Goal: Transaction & Acquisition: Purchase product/service

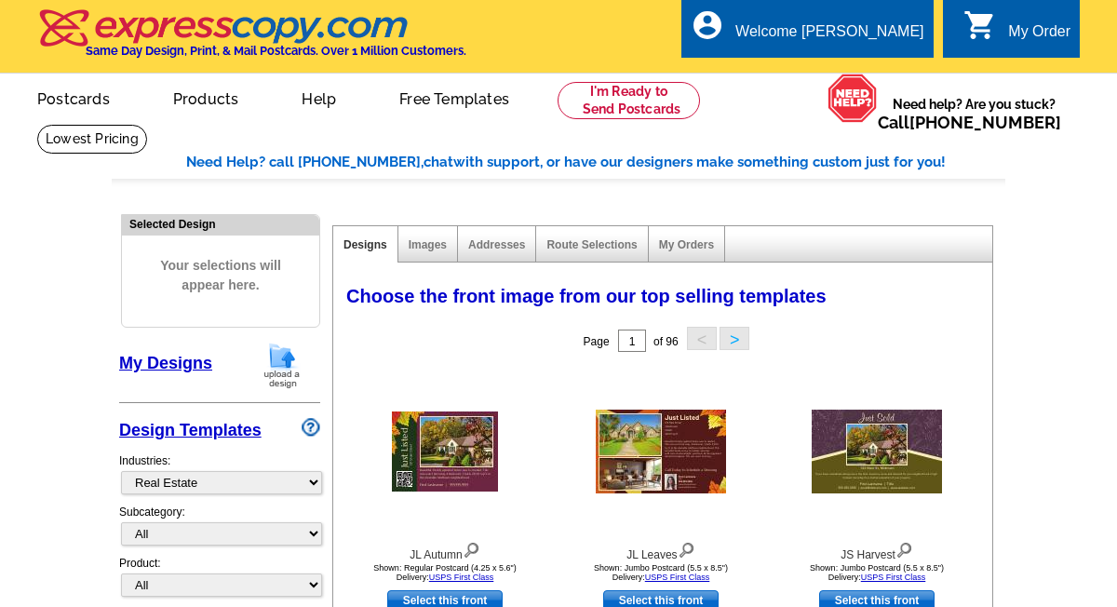
select select "785"
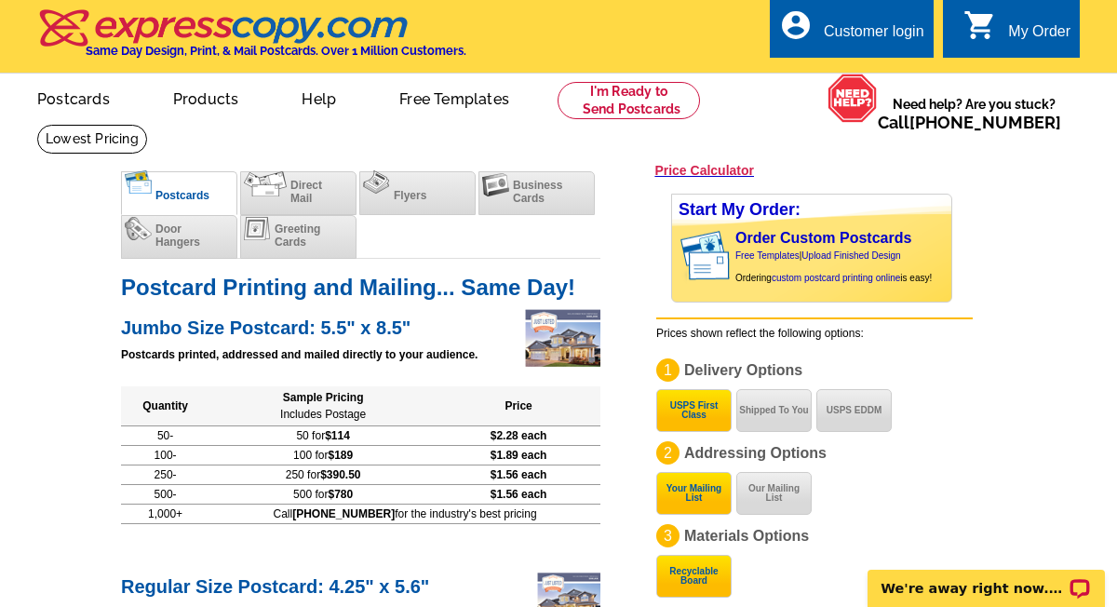
drag, startPoint x: 824, startPoint y: 106, endPoint x: 805, endPoint y: 100, distance: 20.3
click at [822, 105] on div "picture_in_picture Postcards store_mall_directory Products keyboard_arrow_down …" at bounding box center [558, 114] width 1117 height 80
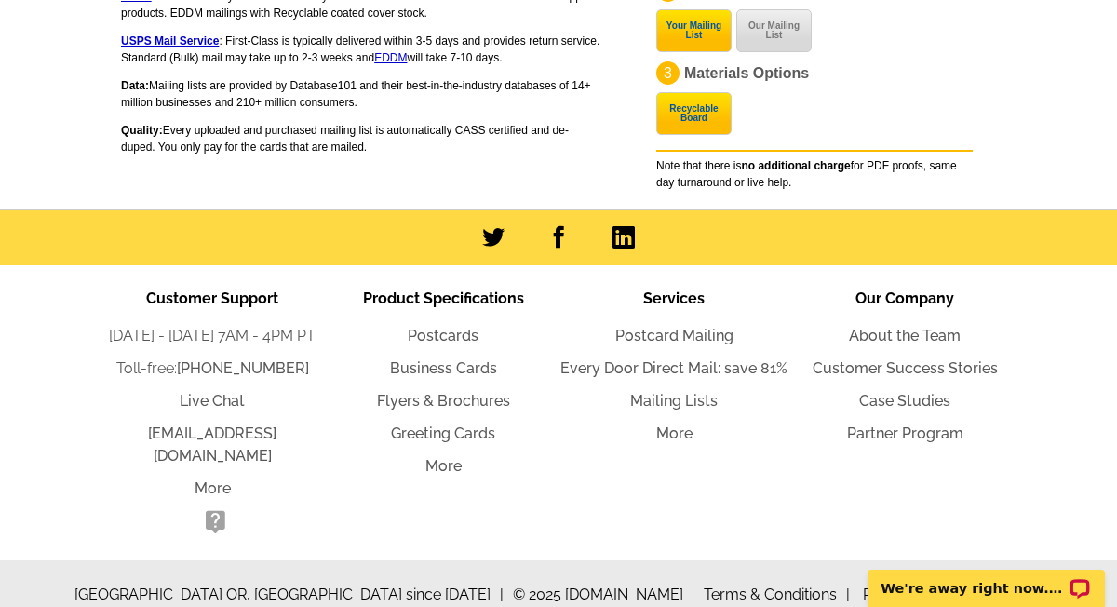
scroll to position [1642, 0]
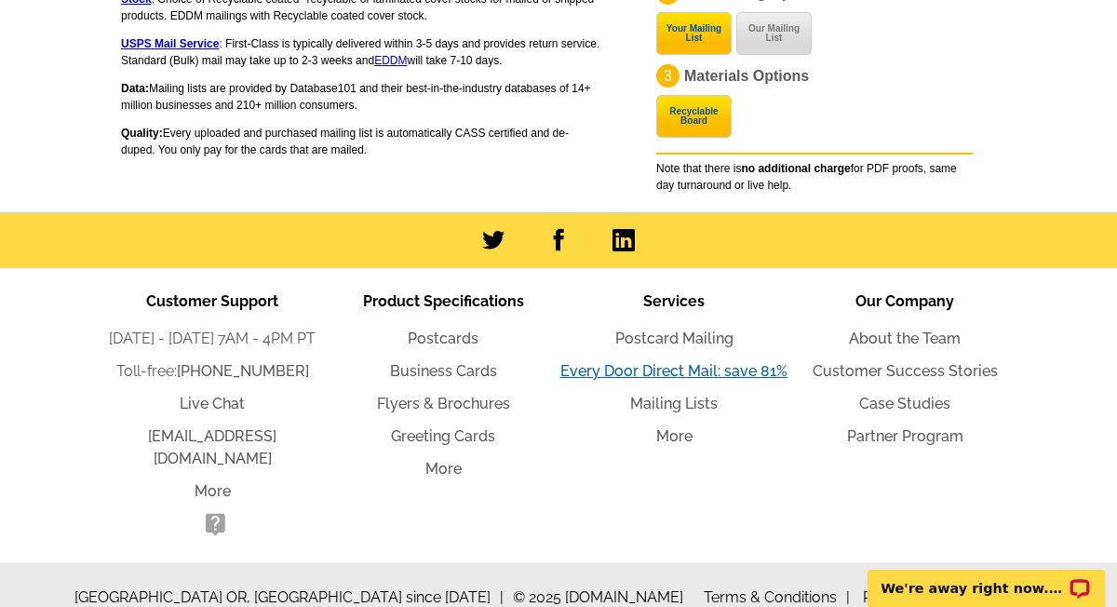
click at [661, 369] on link "Every Door Direct Mail: save 81%" at bounding box center [673, 371] width 227 height 18
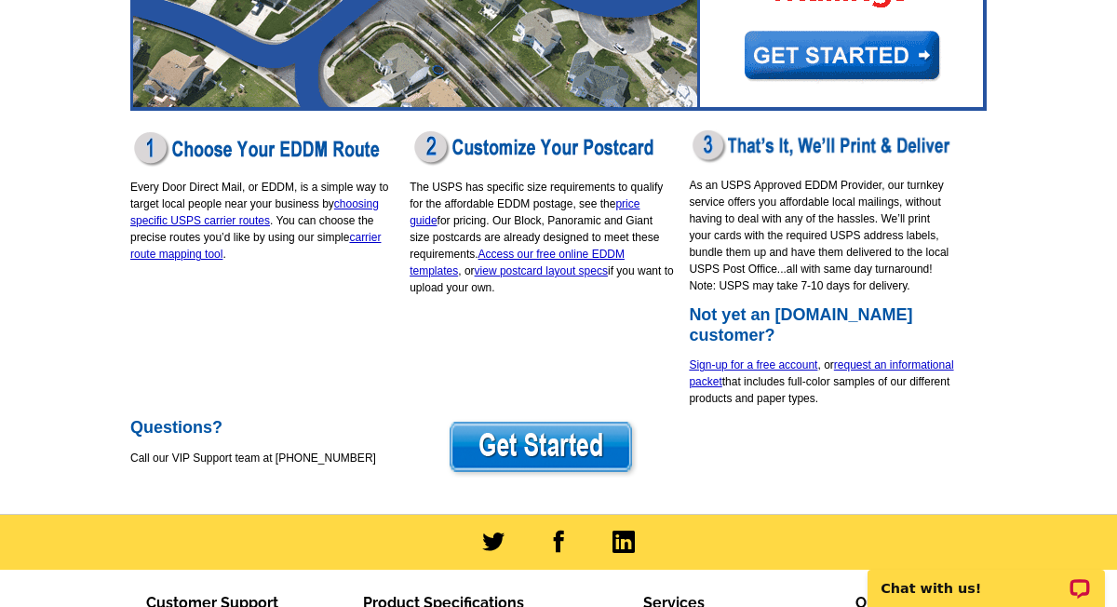
scroll to position [376, 0]
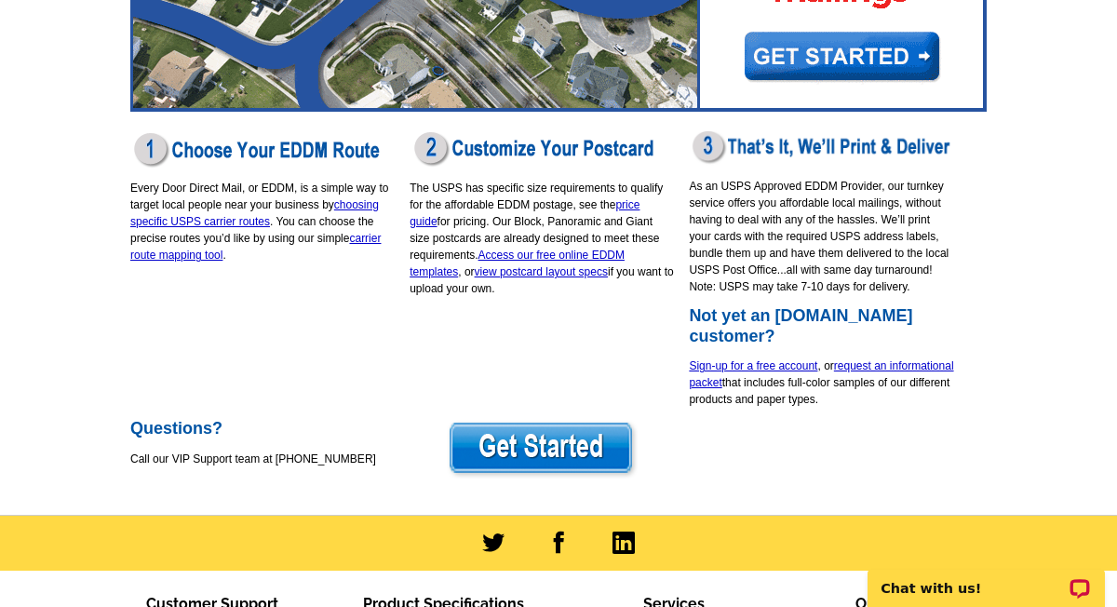
click at [349, 194] on p "Every Door Direct Mail, or EDDM, is a simple way to target local people near yo…" at bounding box center [262, 222] width 265 height 84
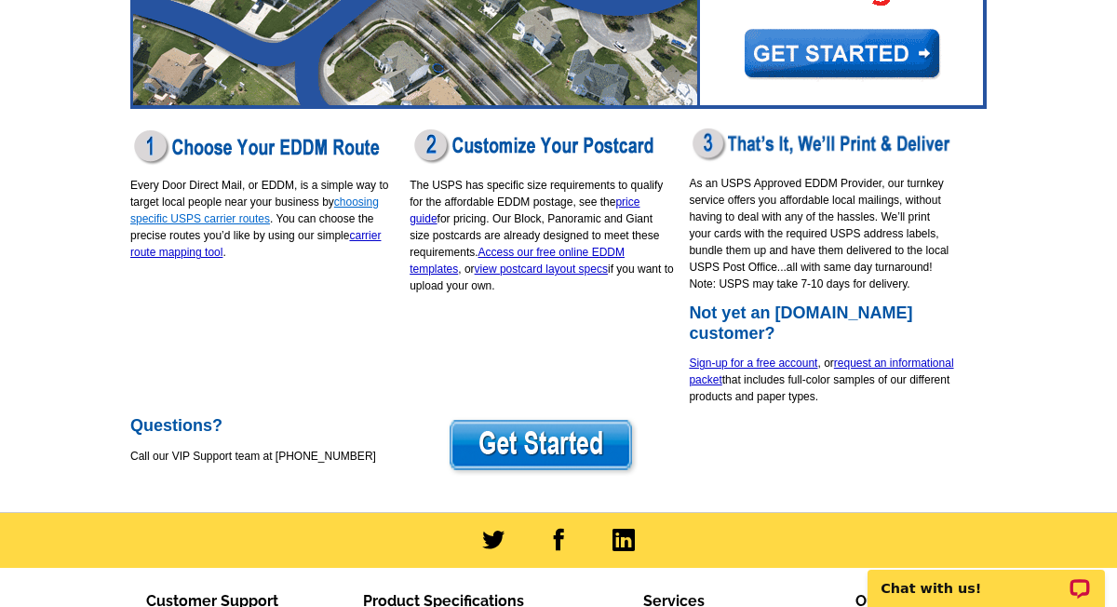
click at [344, 200] on link "choosing specific USPS carrier routes" at bounding box center [254, 210] width 248 height 30
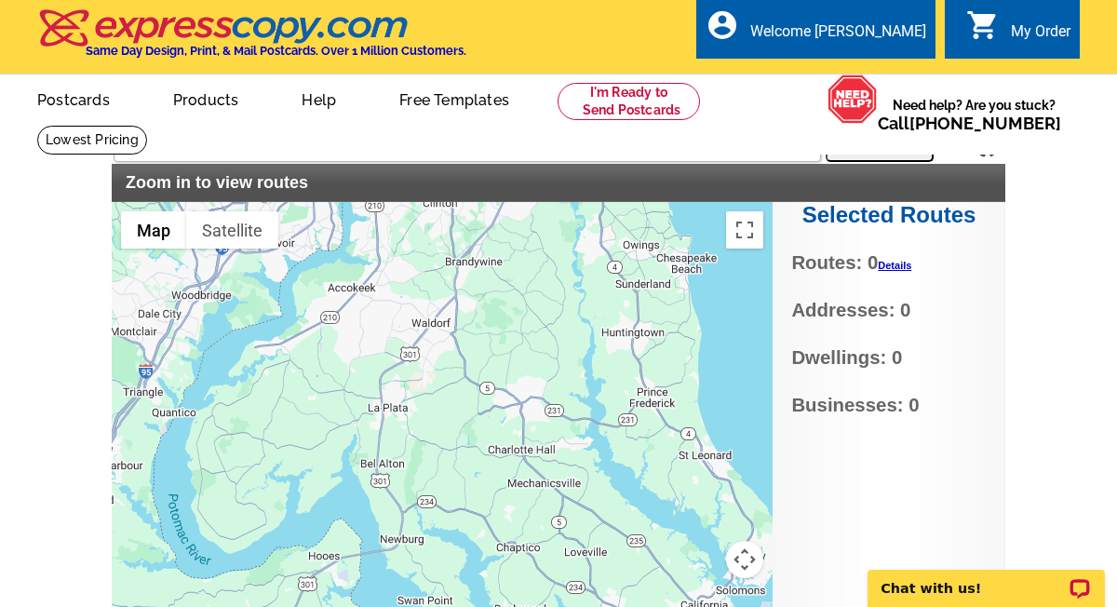
drag, startPoint x: 332, startPoint y: 350, endPoint x: 435, endPoint y: 401, distance: 115.3
click at [441, 428] on div at bounding box center [442, 434] width 661 height 465
click at [521, 392] on div at bounding box center [442, 434] width 661 height 465
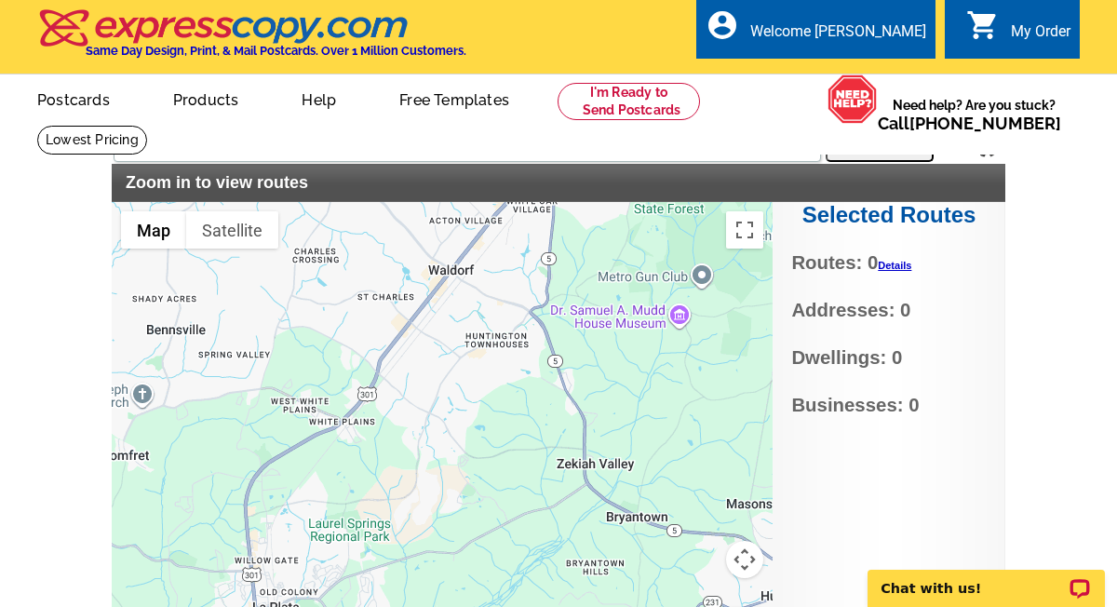
drag, startPoint x: 376, startPoint y: 304, endPoint x: 433, endPoint y: 473, distance: 177.7
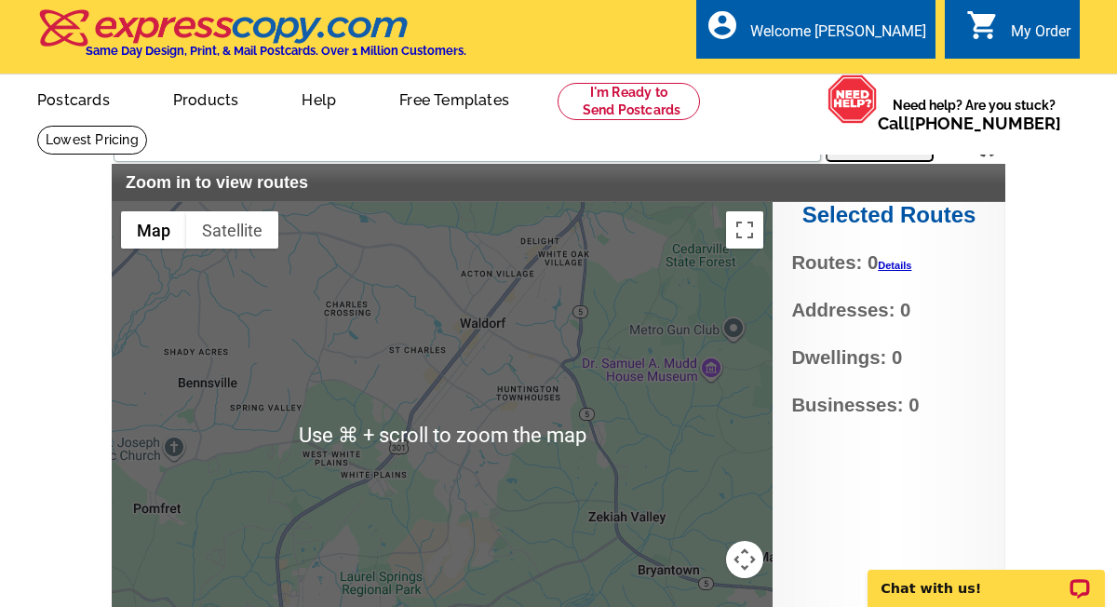
click at [435, 353] on div at bounding box center [442, 434] width 661 height 465
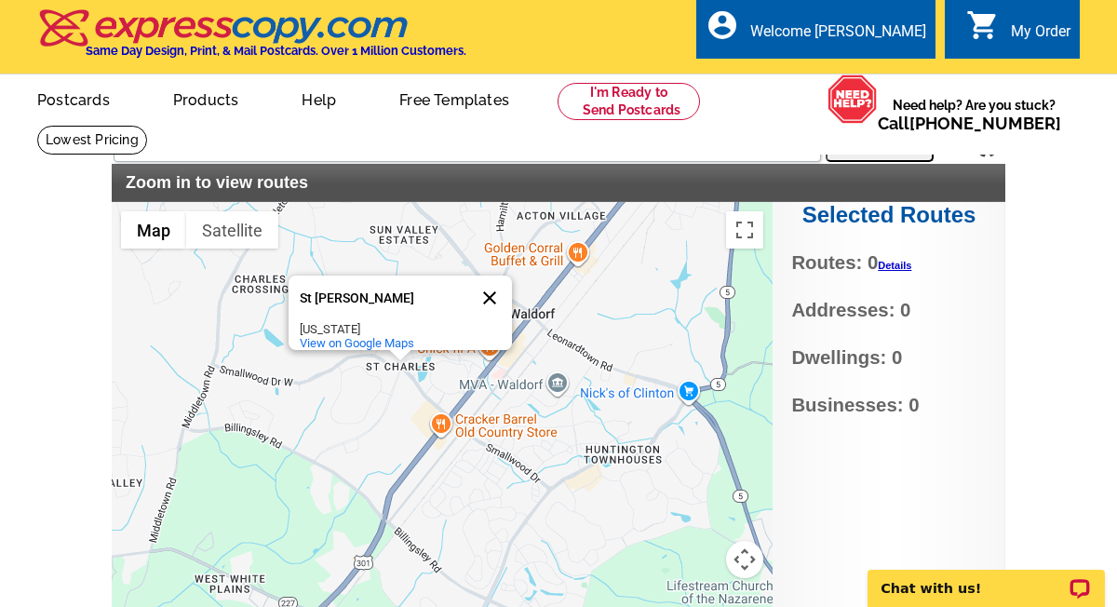
click at [486, 283] on button "Close" at bounding box center [489, 297] width 45 height 45
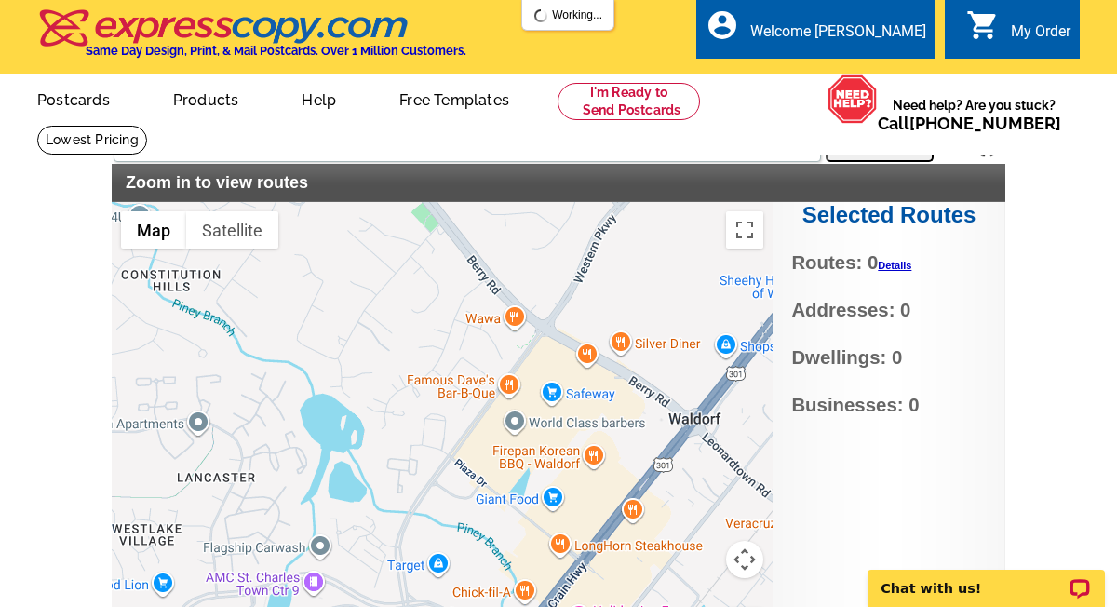
type input "J3GH+94 Waldorf, MD, USA"
click at [309, 461] on div at bounding box center [442, 434] width 661 height 465
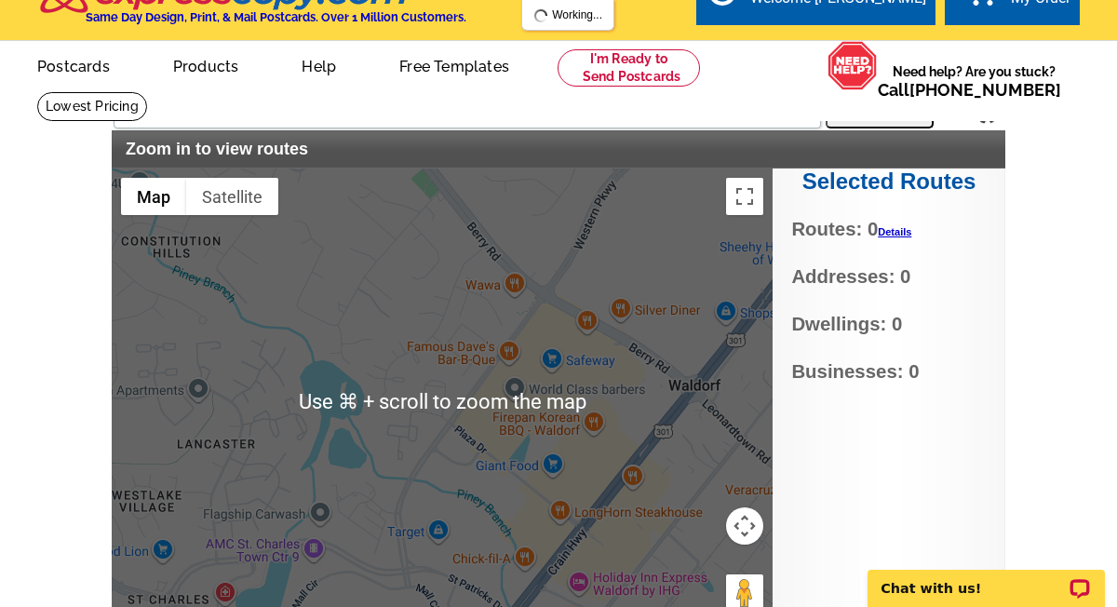
scroll to position [62, 0]
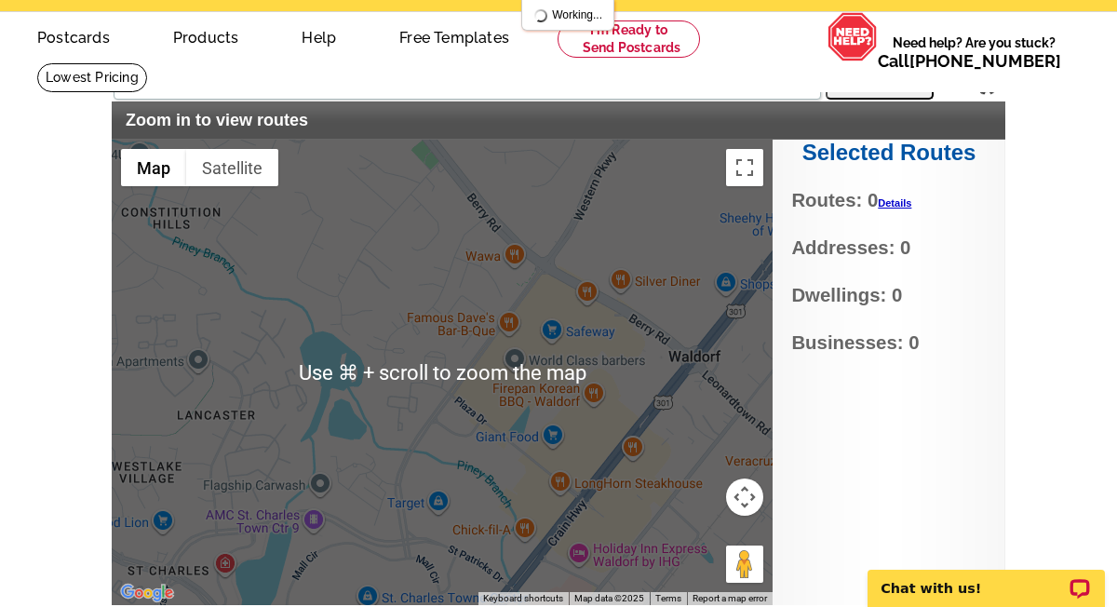
click at [248, 389] on div at bounding box center [442, 372] width 661 height 465
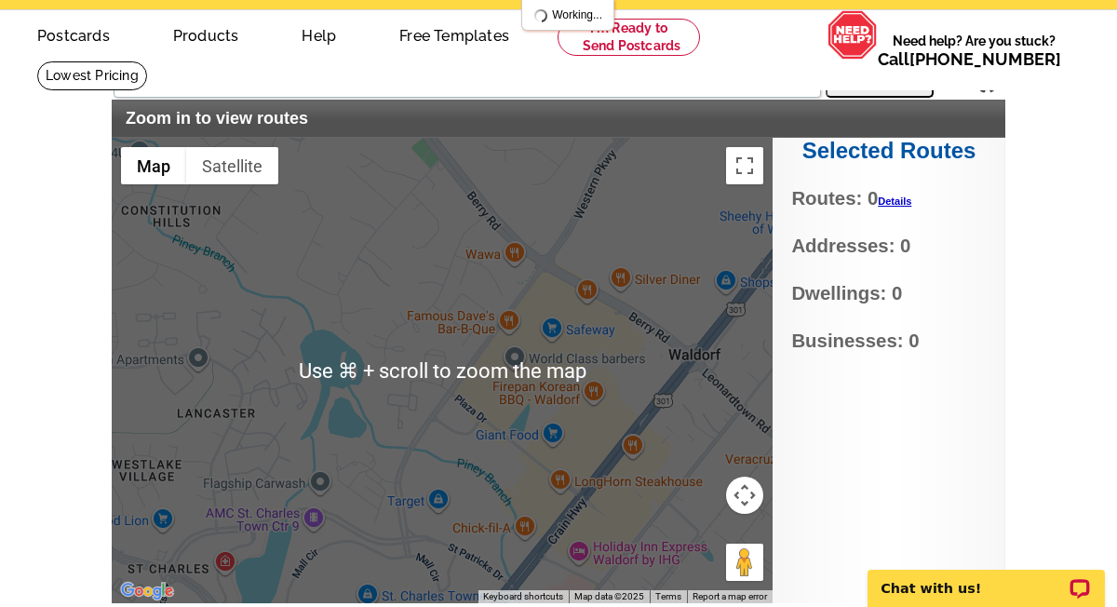
click at [275, 399] on div at bounding box center [442, 370] width 661 height 465
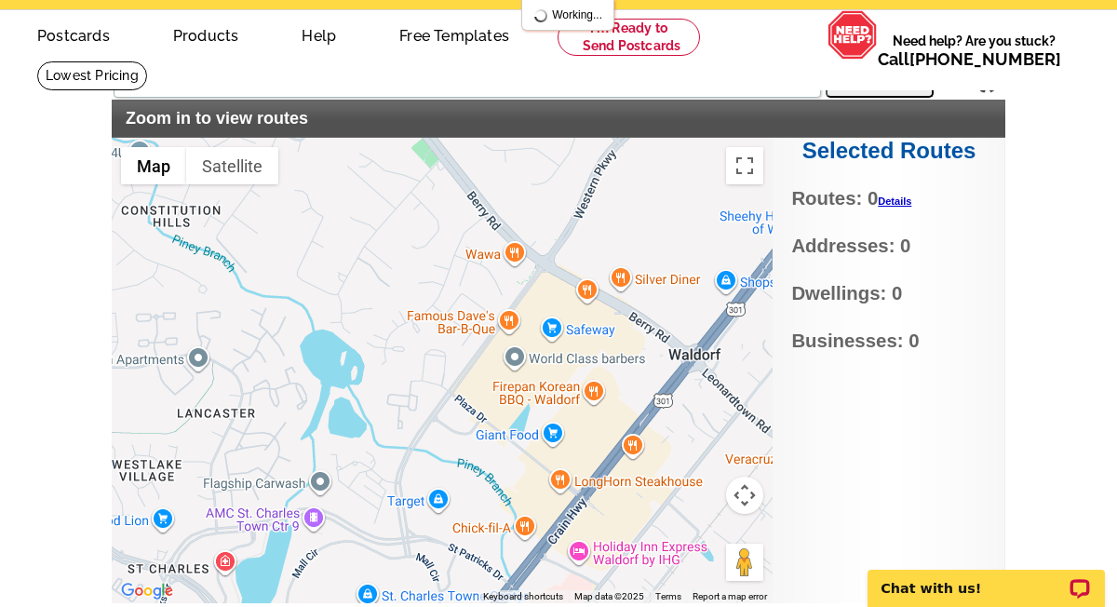
click at [297, 399] on div at bounding box center [442, 370] width 661 height 465
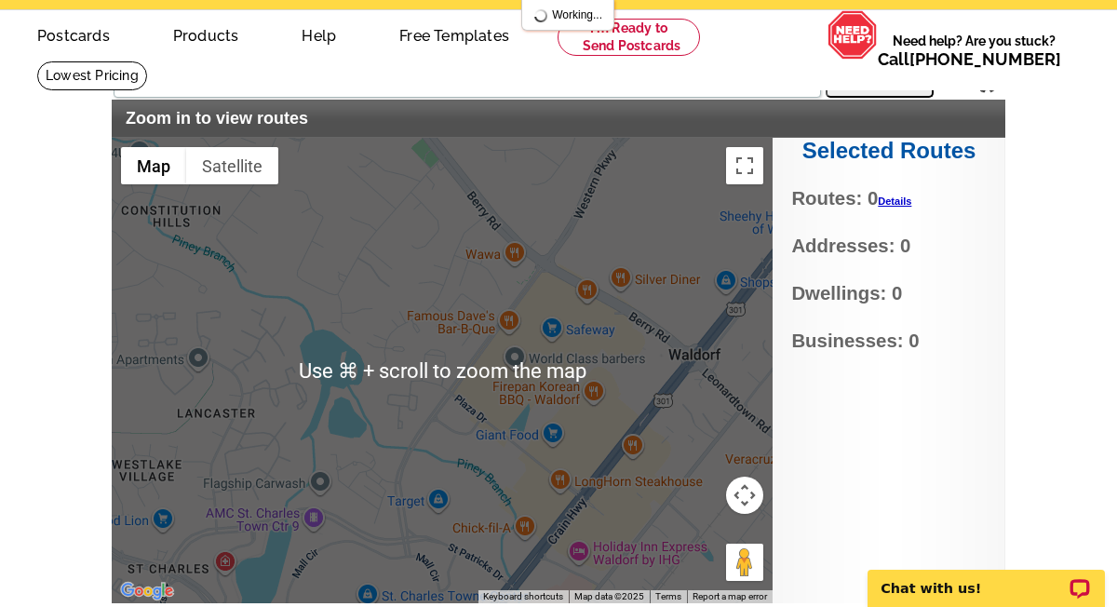
scroll to position [65, 0]
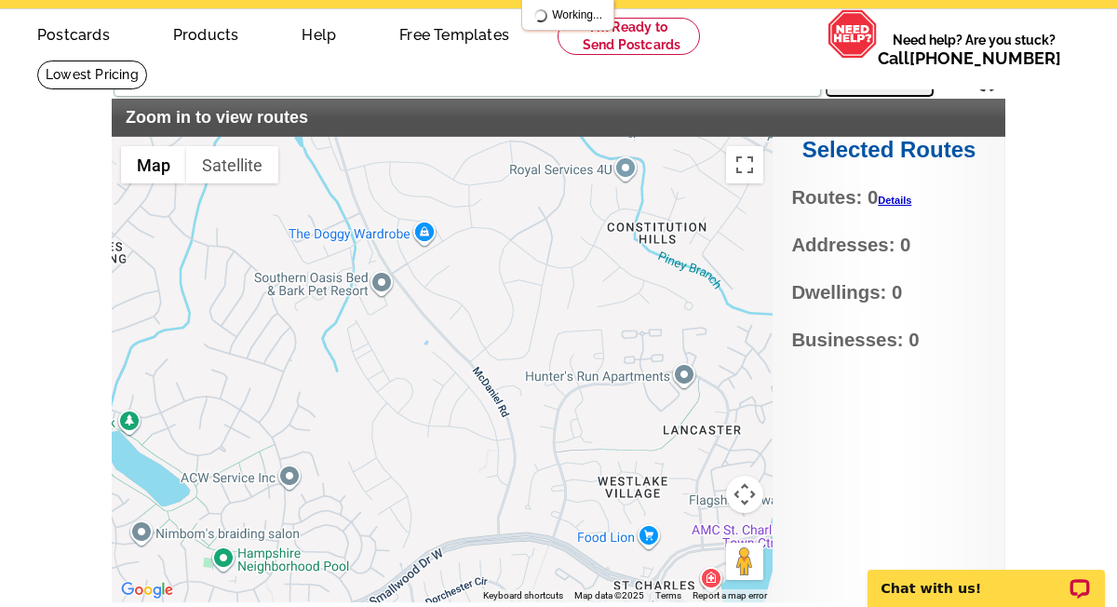
drag, startPoint x: 254, startPoint y: 314, endPoint x: 742, endPoint y: 330, distance: 487.9
click at [742, 330] on div at bounding box center [442, 369] width 661 height 465
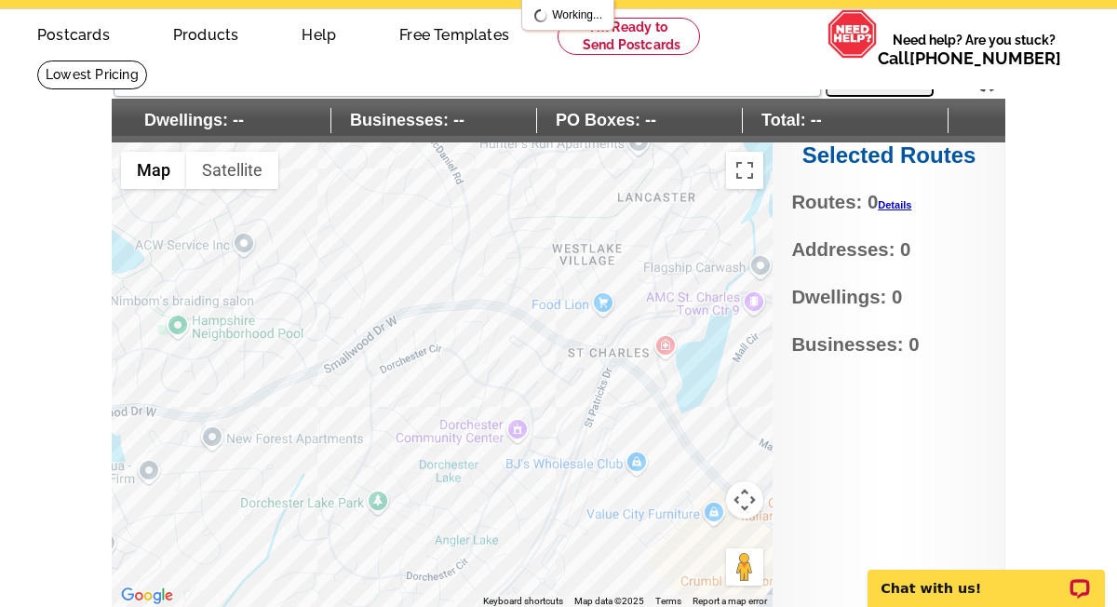
drag, startPoint x: 439, startPoint y: 404, endPoint x: 396, endPoint y: 163, distance: 244.8
click at [396, 163] on div at bounding box center [442, 374] width 661 height 465
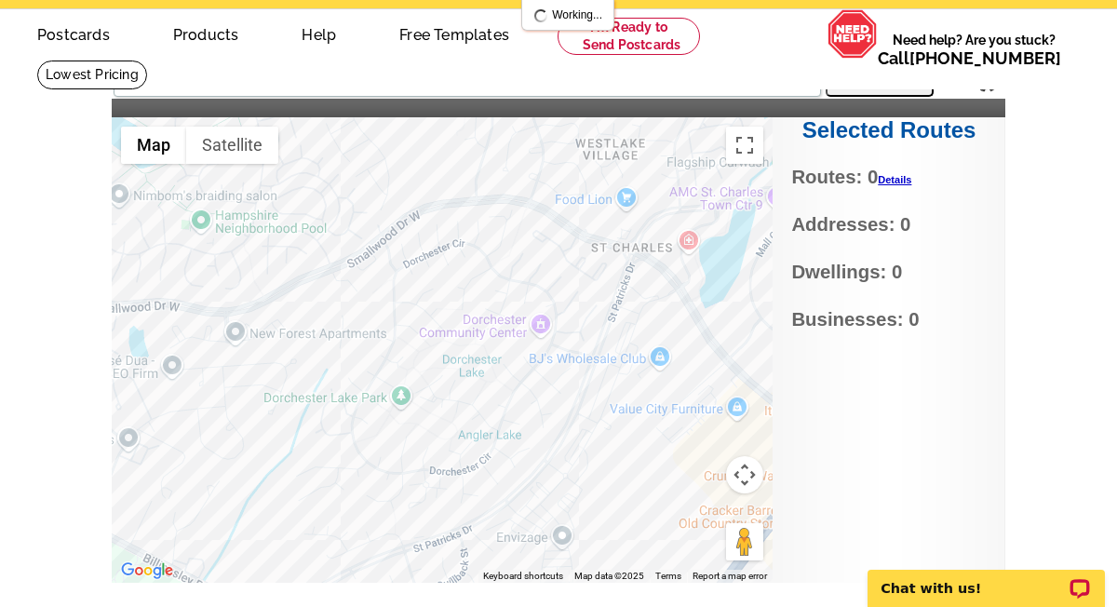
drag, startPoint x: 355, startPoint y: 221, endPoint x: 378, endPoint y: 140, distance: 84.0
click at [378, 141] on div at bounding box center [442, 349] width 661 height 465
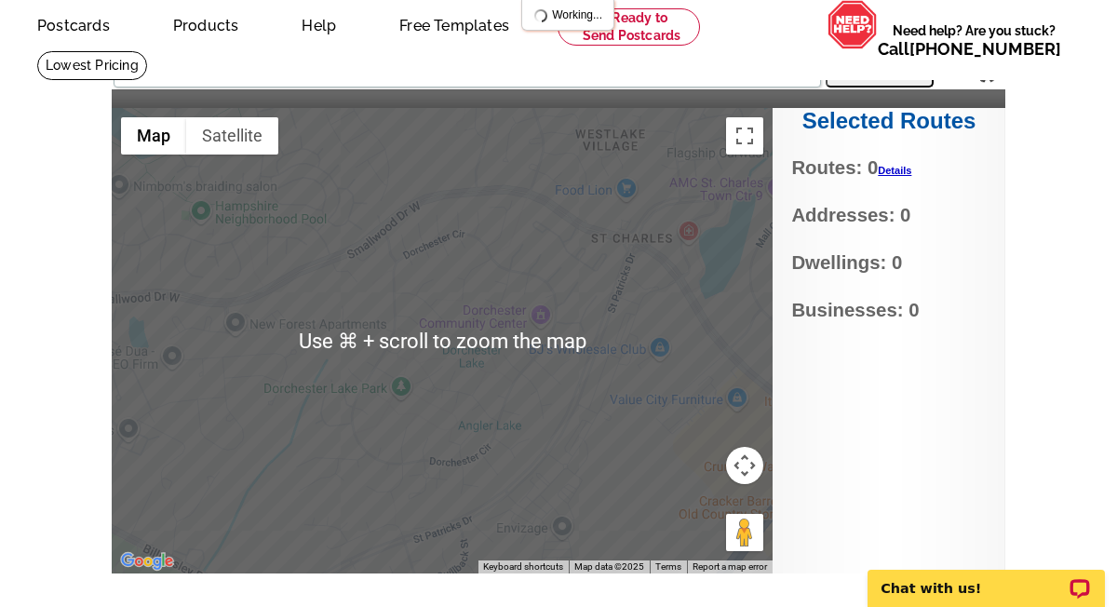
scroll to position [76, 0]
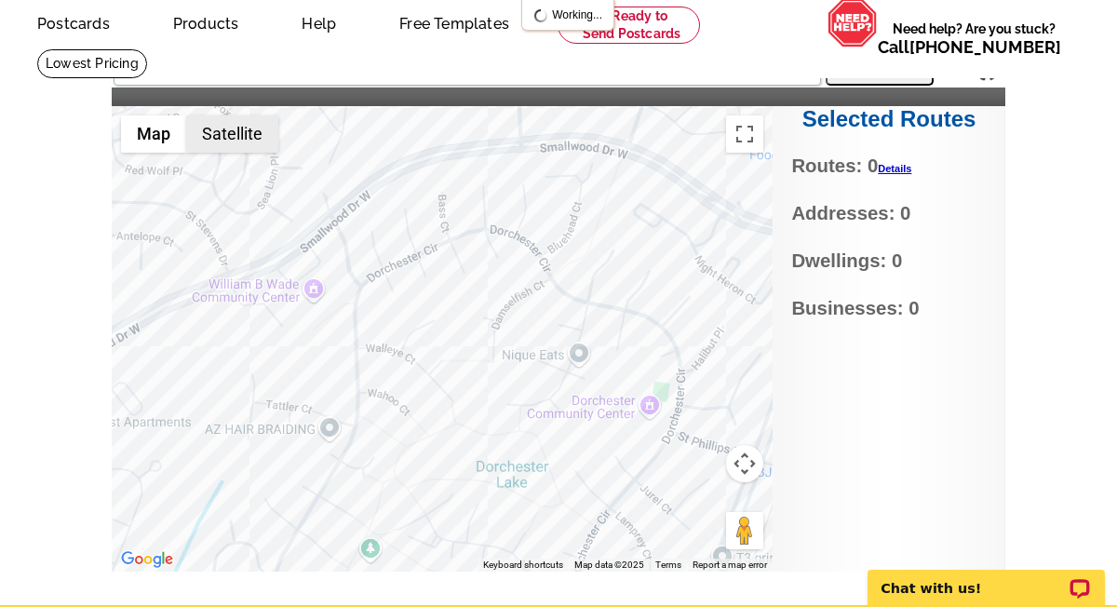
click at [213, 123] on button "Satellite" at bounding box center [232, 133] width 92 height 37
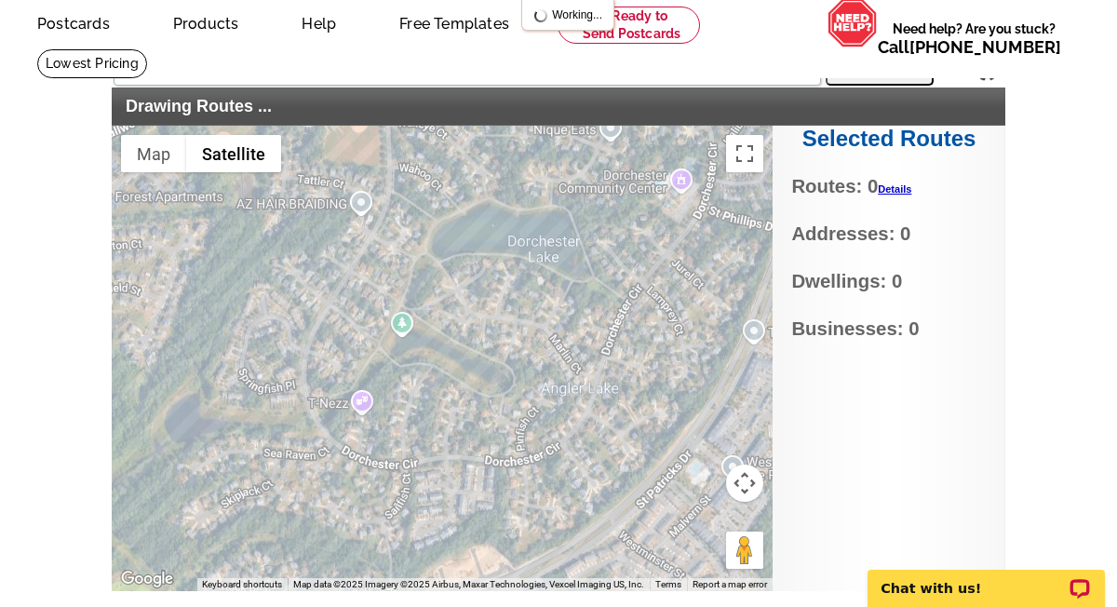
drag, startPoint x: 421, startPoint y: 429, endPoint x: 454, endPoint y: 182, distance: 248.8
click at [454, 182] on div at bounding box center [442, 358] width 661 height 465
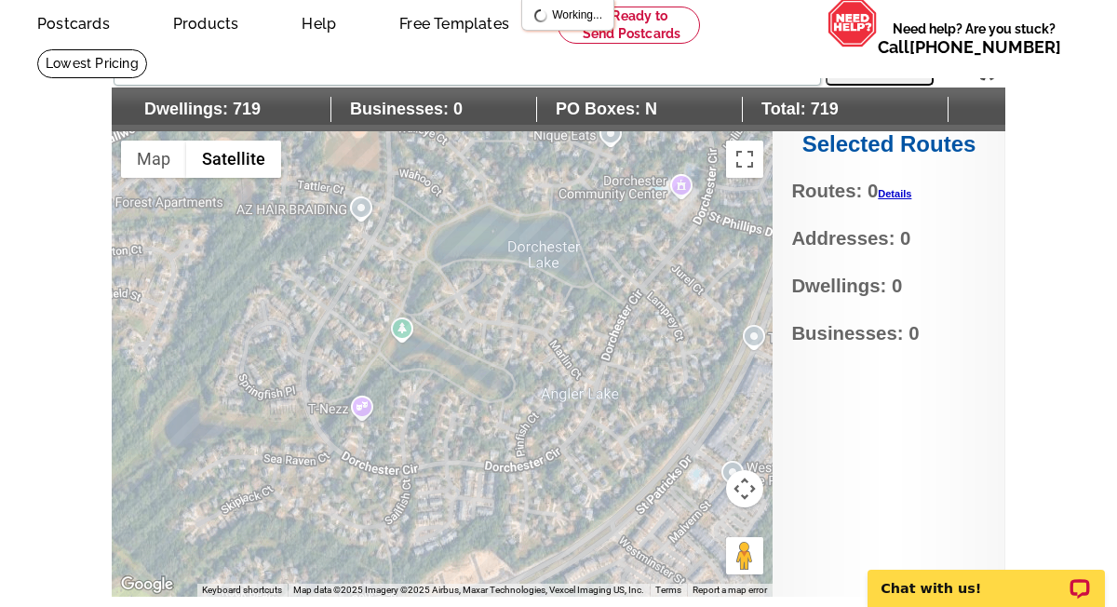
click at [311, 358] on div at bounding box center [442, 363] width 661 height 465
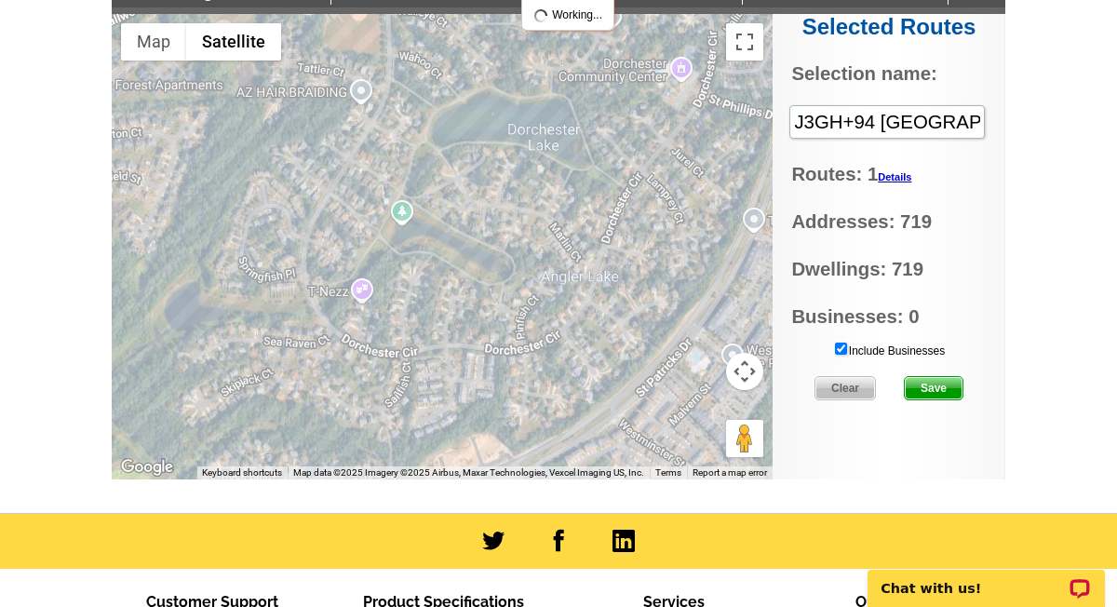
scroll to position [193, 0]
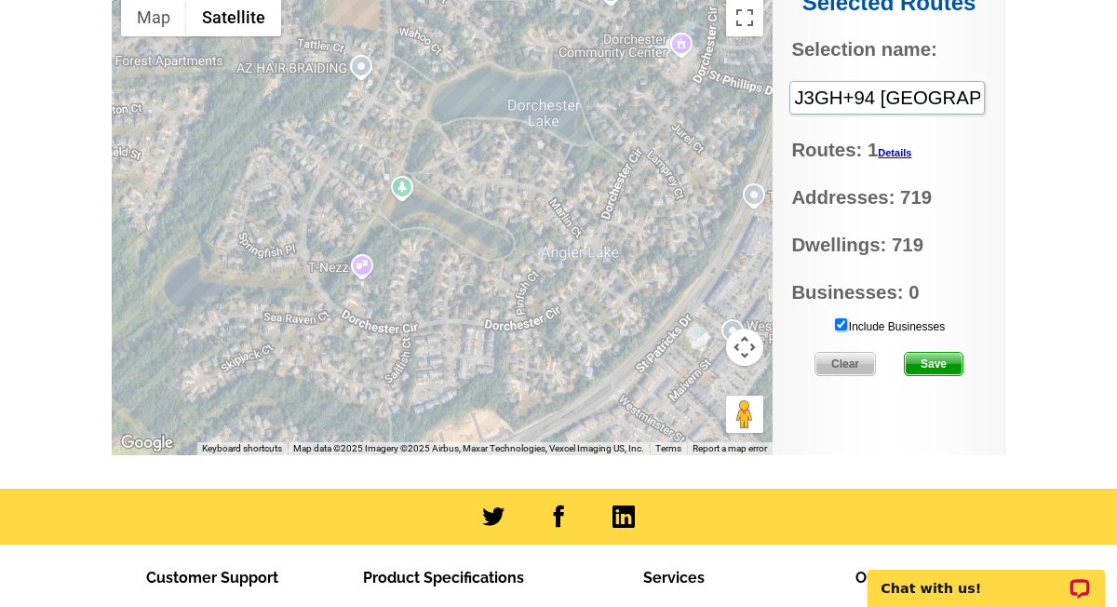
click at [839, 325] on input "Include Businesses" at bounding box center [841, 324] width 12 height 12
click at [910, 416] on div "Selected Routes Selection name: J3GH+94 Waldorf, MD, USA Routes: 1 Details Rout…" at bounding box center [888, 222] width 233 height 465
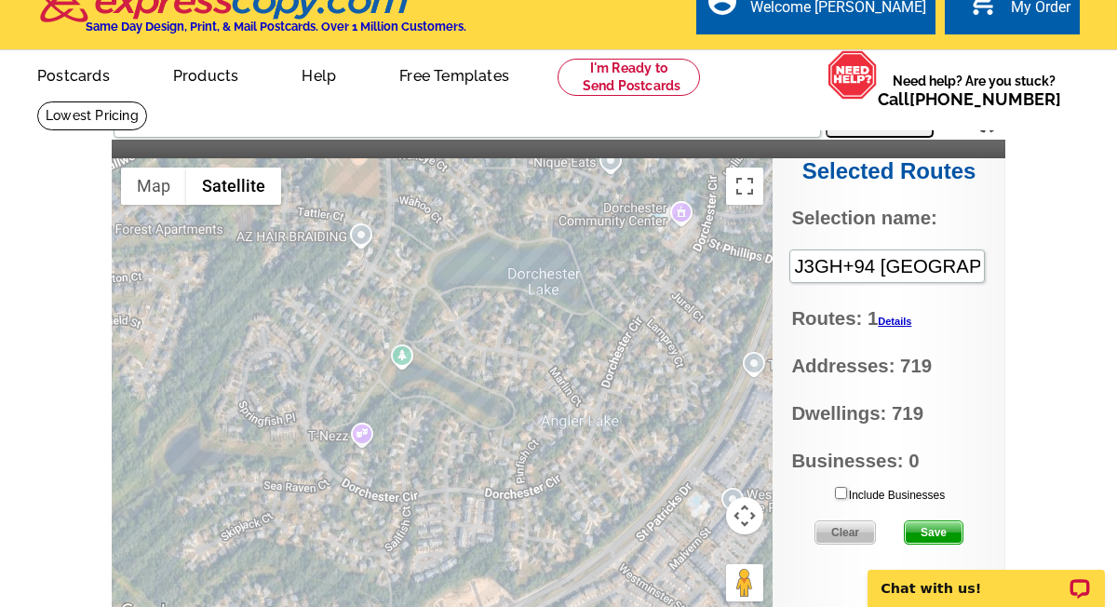
scroll to position [22, 0]
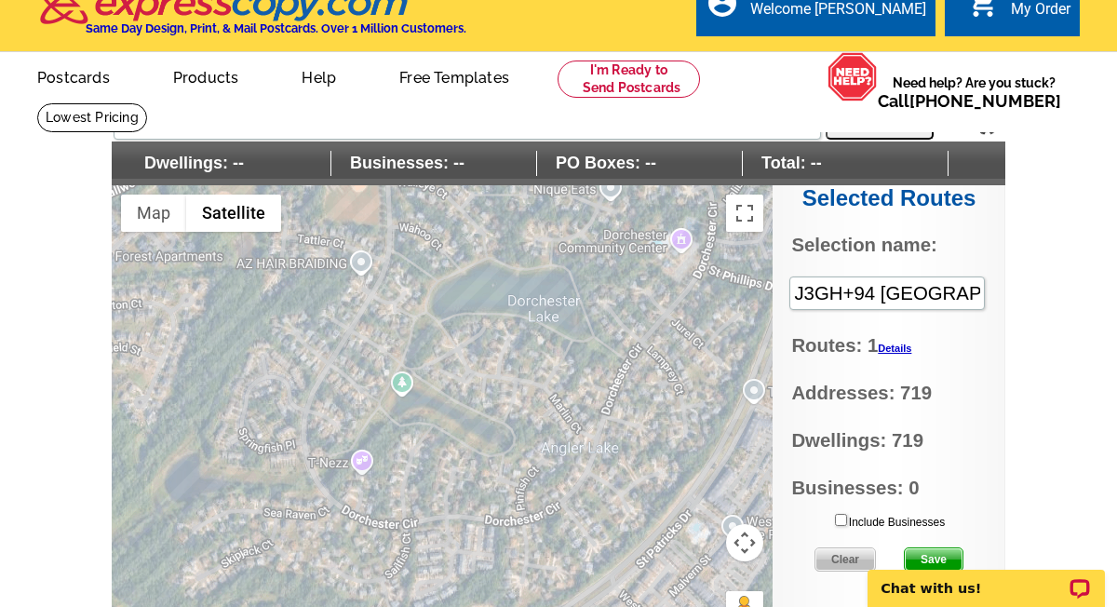
click at [1061, 429] on main "Settings Display PO Boxes J3GH+94 Waldorf, MD, USA Search Dwellings: -- Busines…" at bounding box center [558, 393] width 1117 height 582
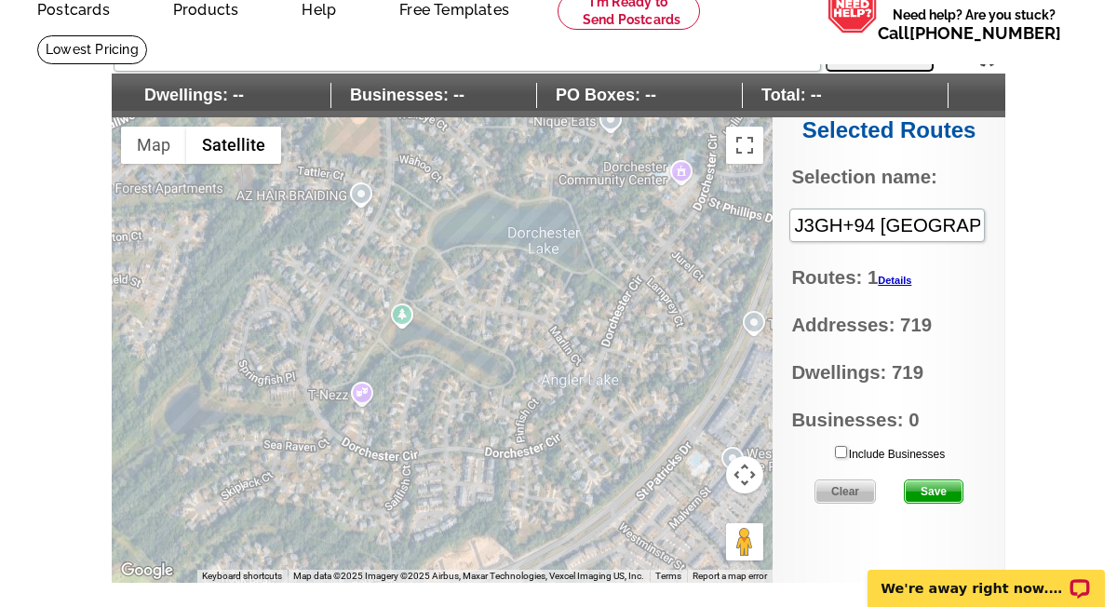
scroll to position [89, 0]
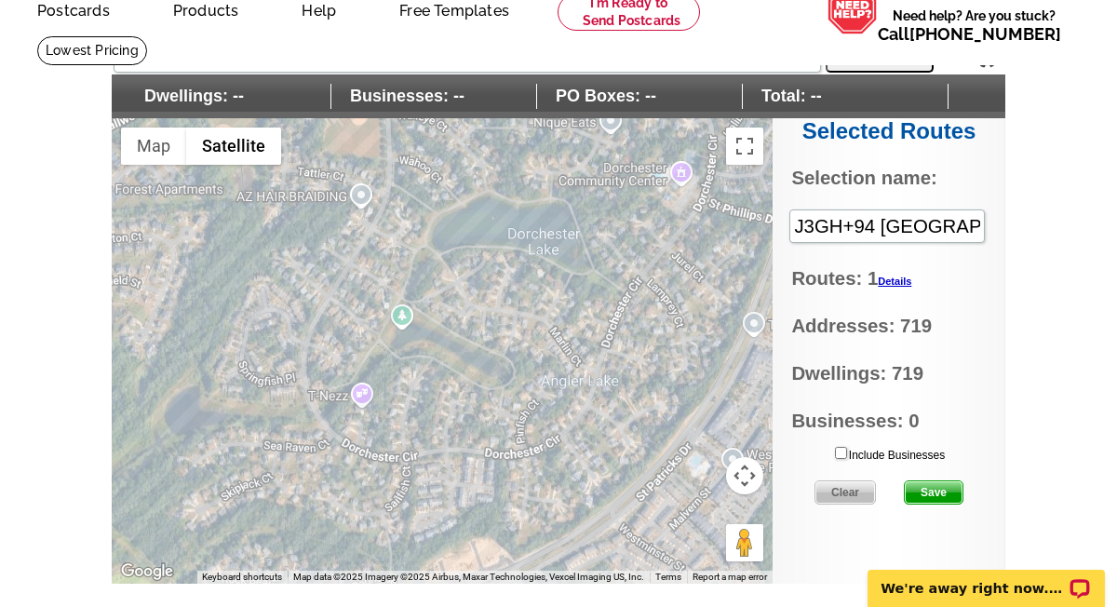
click at [930, 493] on span "Save" at bounding box center [933, 492] width 58 height 22
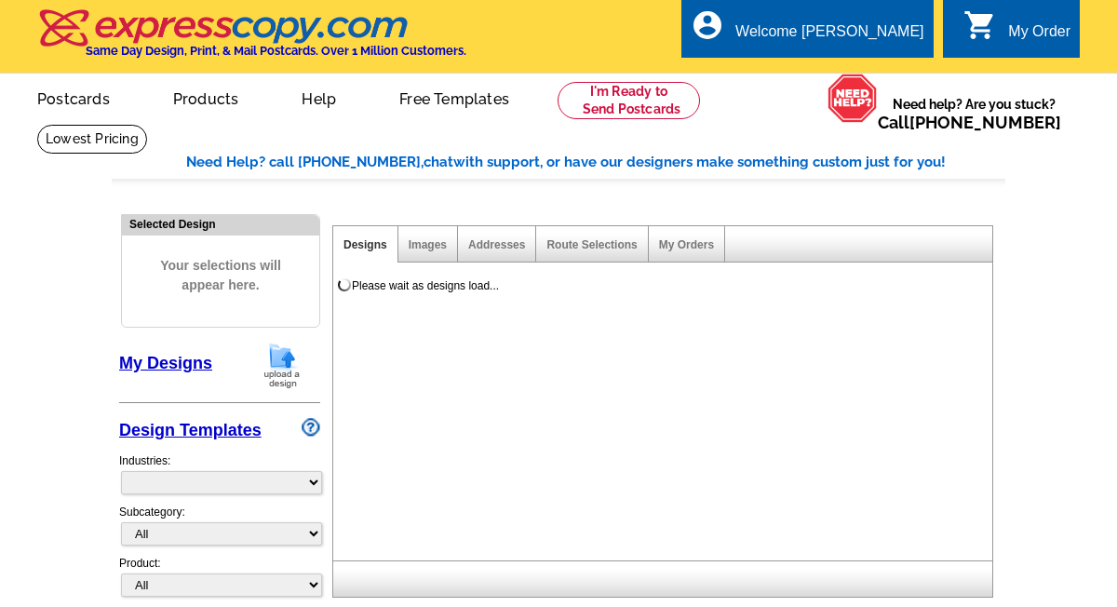
select select "4"
select select "785"
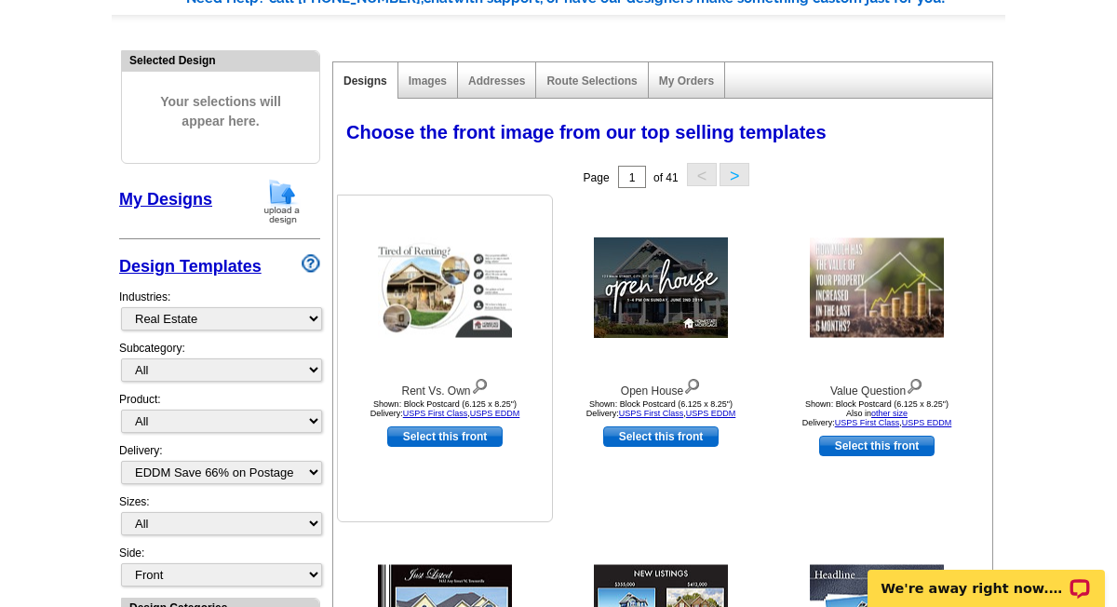
scroll to position [173, 0]
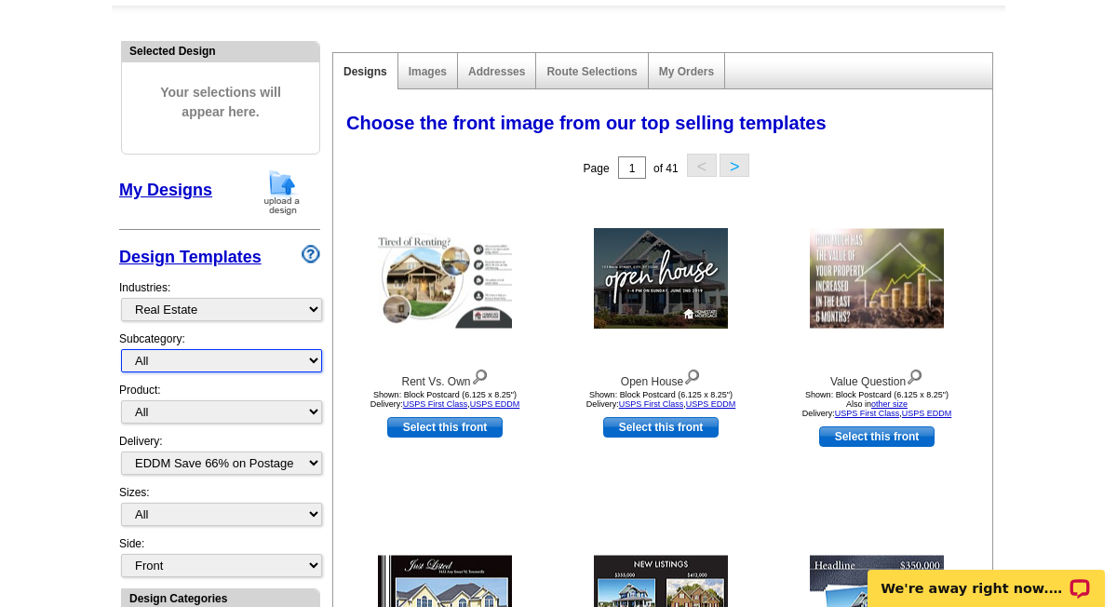
click at [293, 359] on select "All RE/MAX® Referrals Keller Williams® Berkshire Hathaway Home Services Century…" at bounding box center [221, 360] width 201 height 23
select select "788"
click at [121, 349] on select "All RE/MAX® Referrals Keller Williams® Berkshire Hathaway Home Services Century…" at bounding box center [221, 360] width 201 height 23
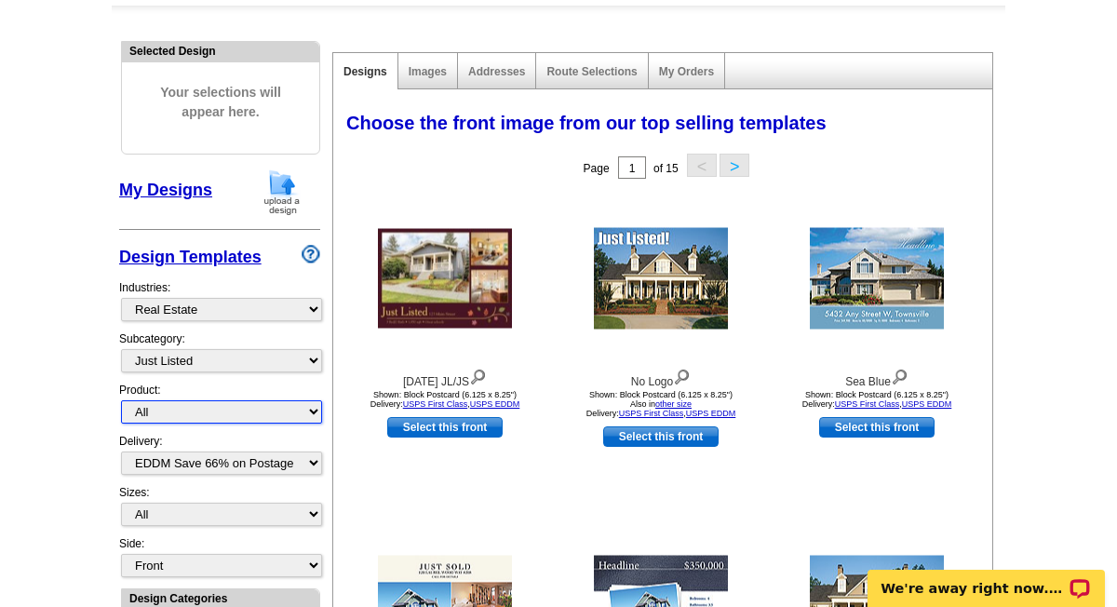
click at [186, 411] on select "All Postcards Letters and flyers Business Cards Door Hangers Greeting Cards" at bounding box center [221, 411] width 201 height 23
select select "1"
click at [121, 400] on select "All Postcards Letters and flyers Business Cards Door Hangers Greeting Cards" at bounding box center [221, 411] width 201 height 23
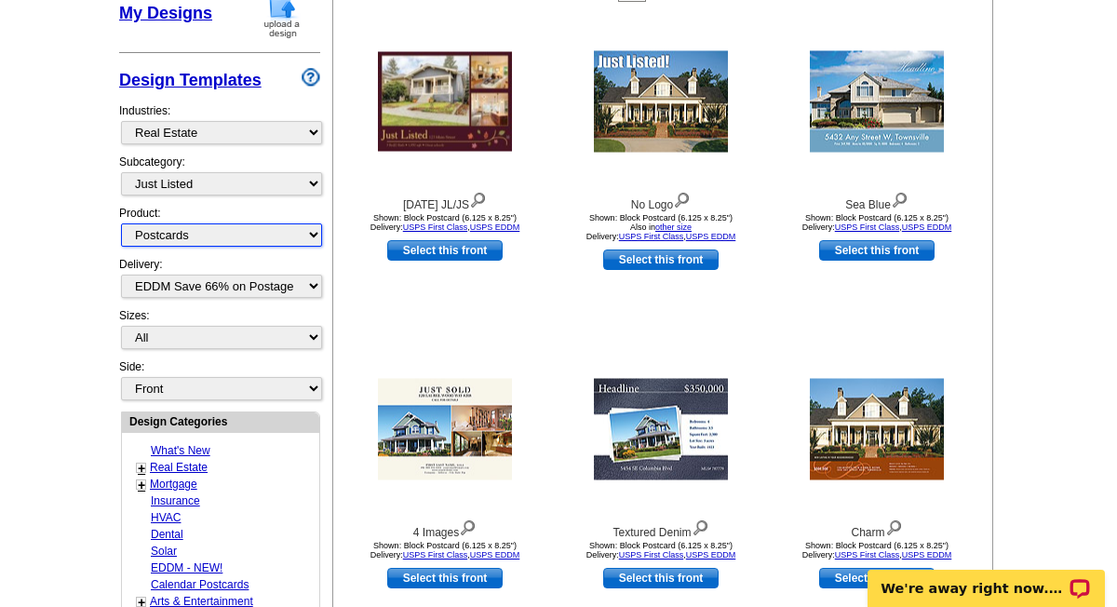
scroll to position [354, 0]
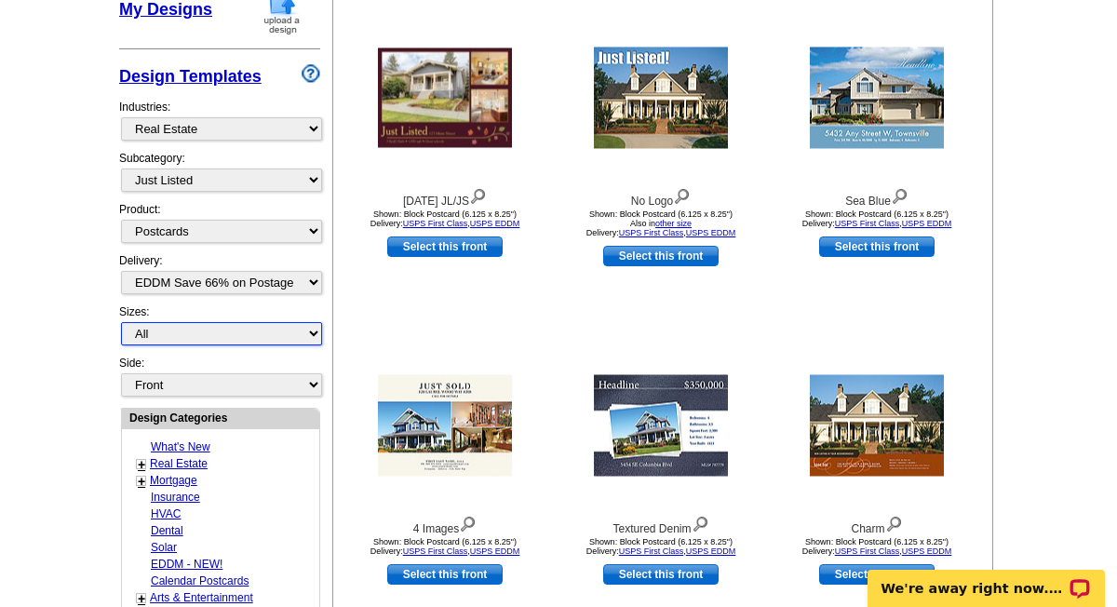
click at [301, 328] on select "All Jumbo Postcard (5.5" x 8.5") Regular Postcard (4.25" x 5.6") Panoramic Post…" at bounding box center [221, 333] width 201 height 23
select select "14"
click at [121, 322] on select "All Jumbo Postcard (5.5" x 8.5") Regular Postcard (4.25" x 5.6") Panoramic Post…" at bounding box center [221, 333] width 201 height 23
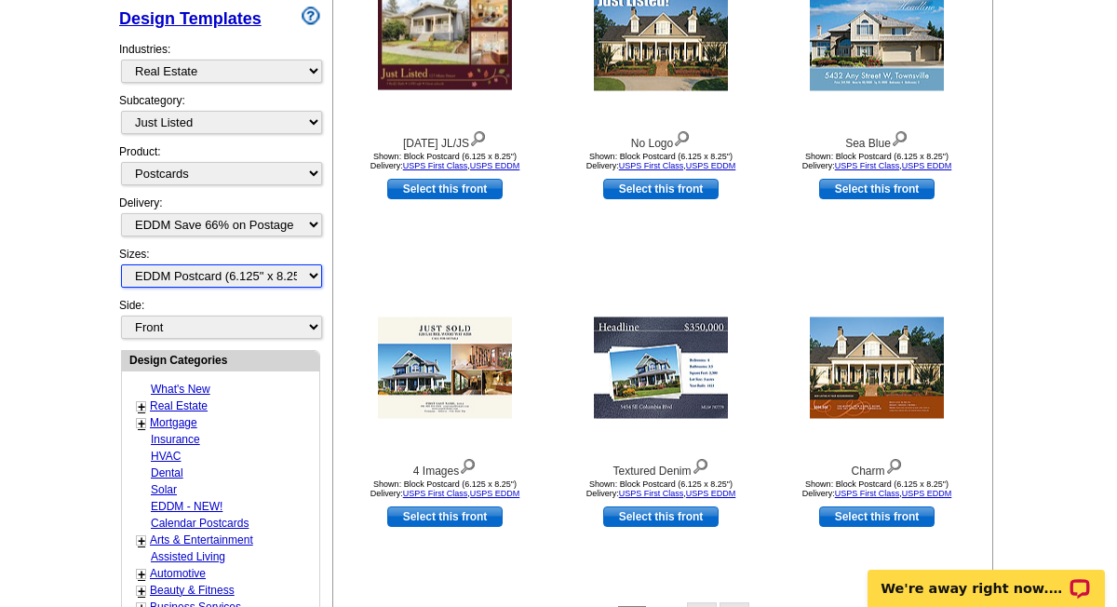
scroll to position [426, 0]
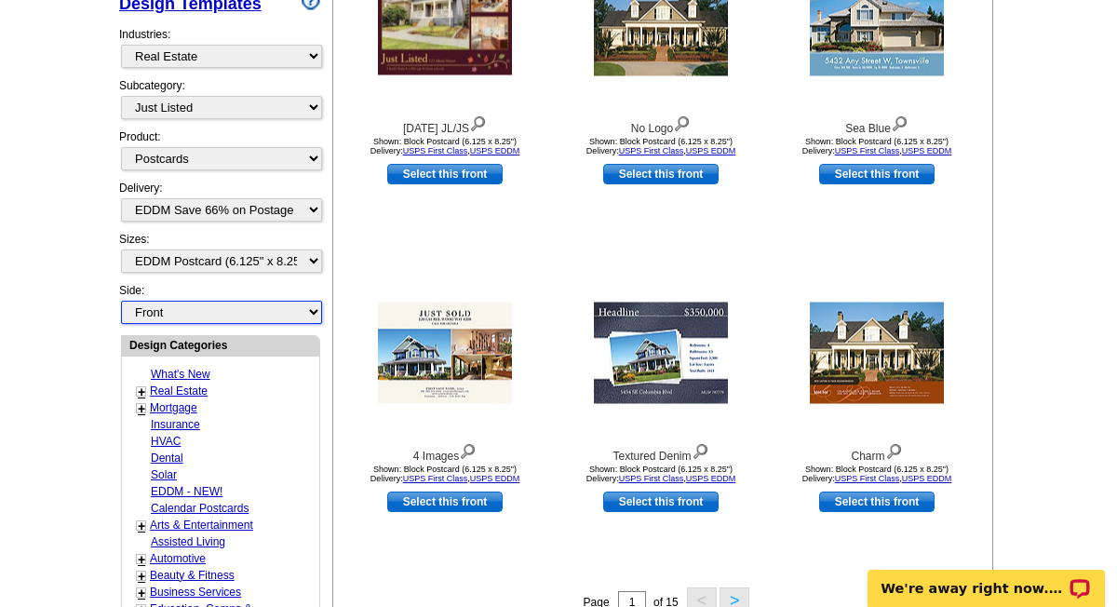
click at [220, 315] on select "Front Back" at bounding box center [221, 312] width 201 height 23
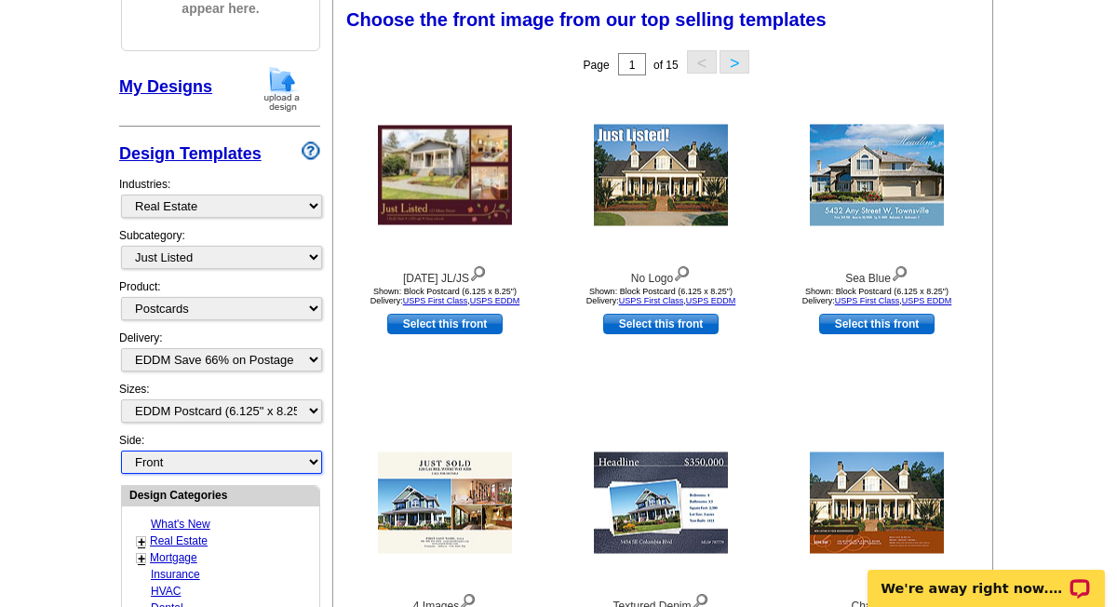
scroll to position [274, 0]
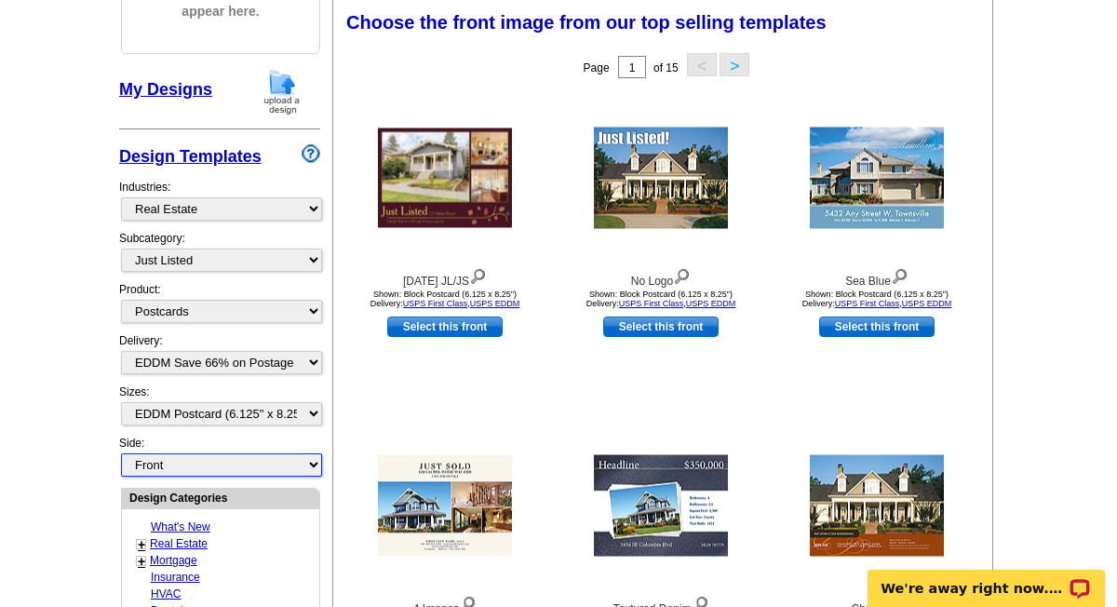
click at [121, 453] on select "Front Back" at bounding box center [221, 464] width 201 height 23
click at [192, 471] on select "Front Back" at bounding box center [221, 464] width 201 height 23
click at [121, 453] on select "Front Back" at bounding box center [221, 464] width 201 height 23
select select "back"
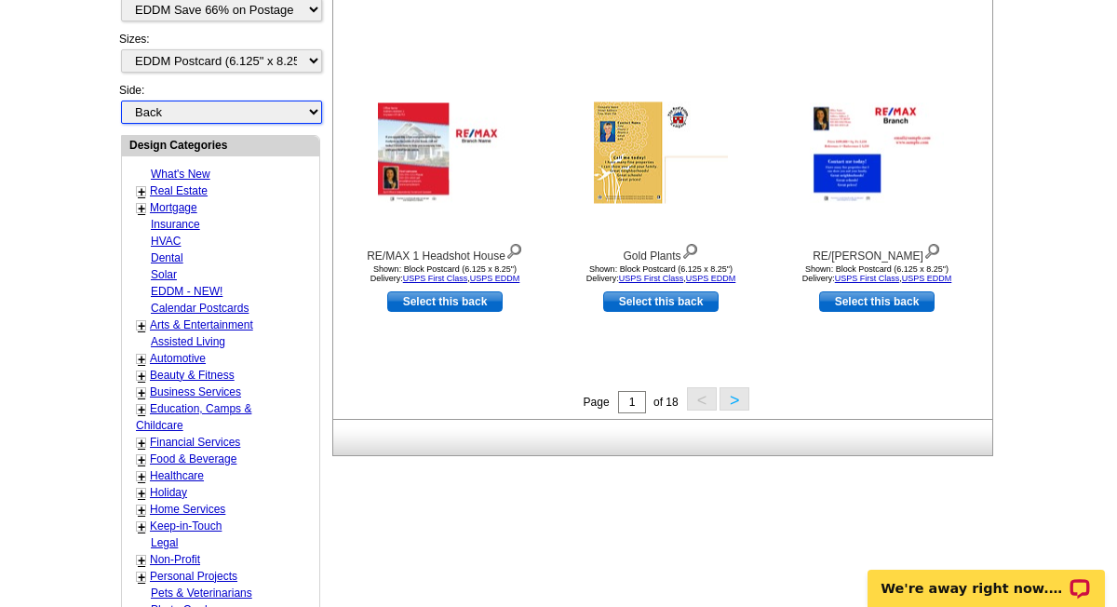
scroll to position [624, 0]
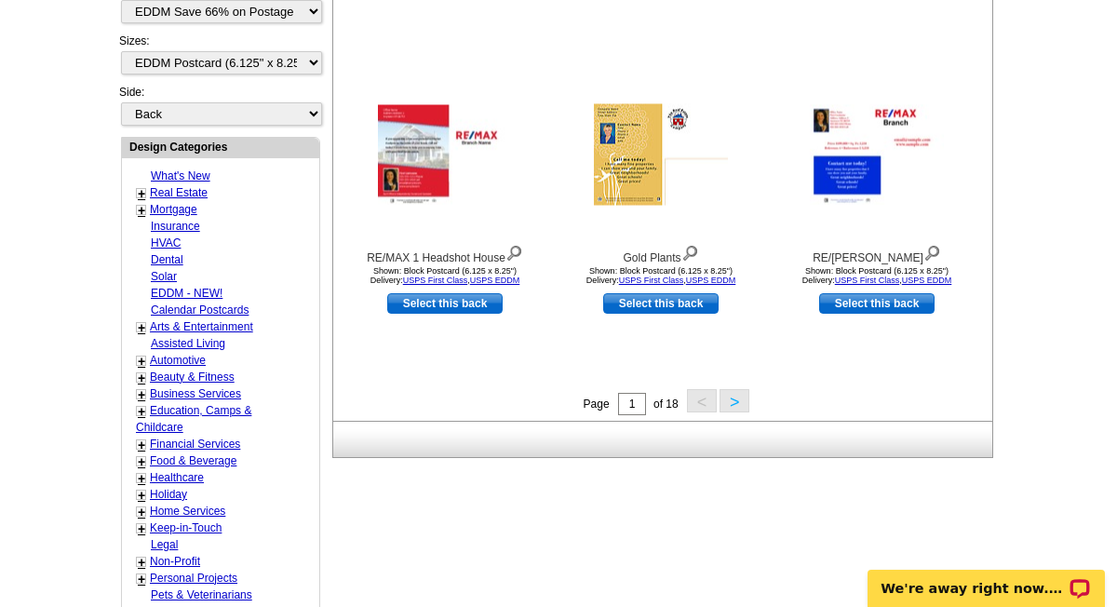
click at [184, 192] on link "Real Estate" at bounding box center [179, 192] width 58 height 13
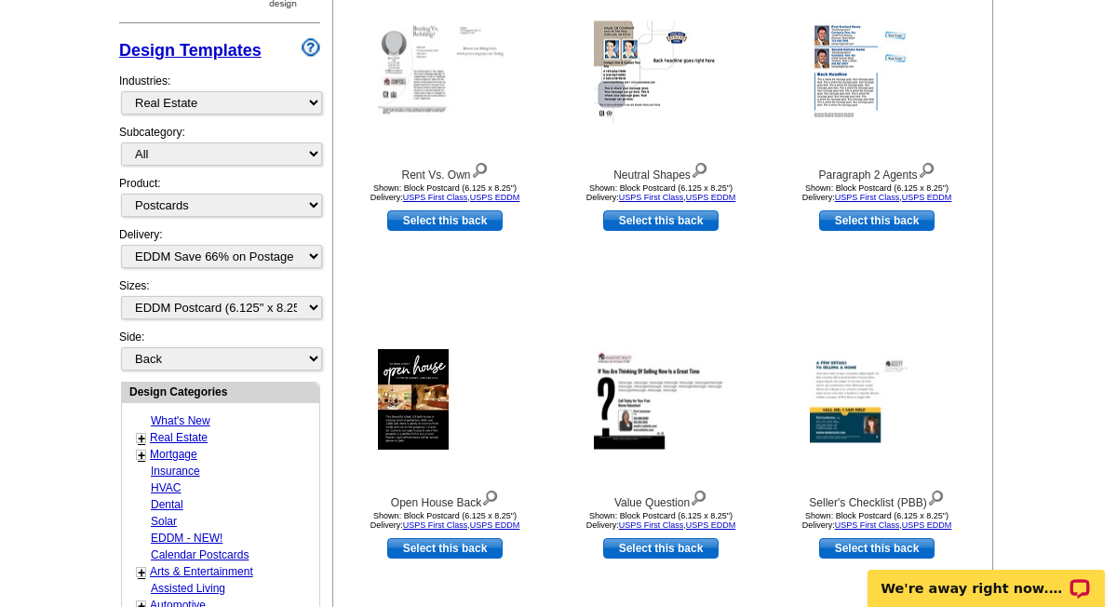
scroll to position [382, 0]
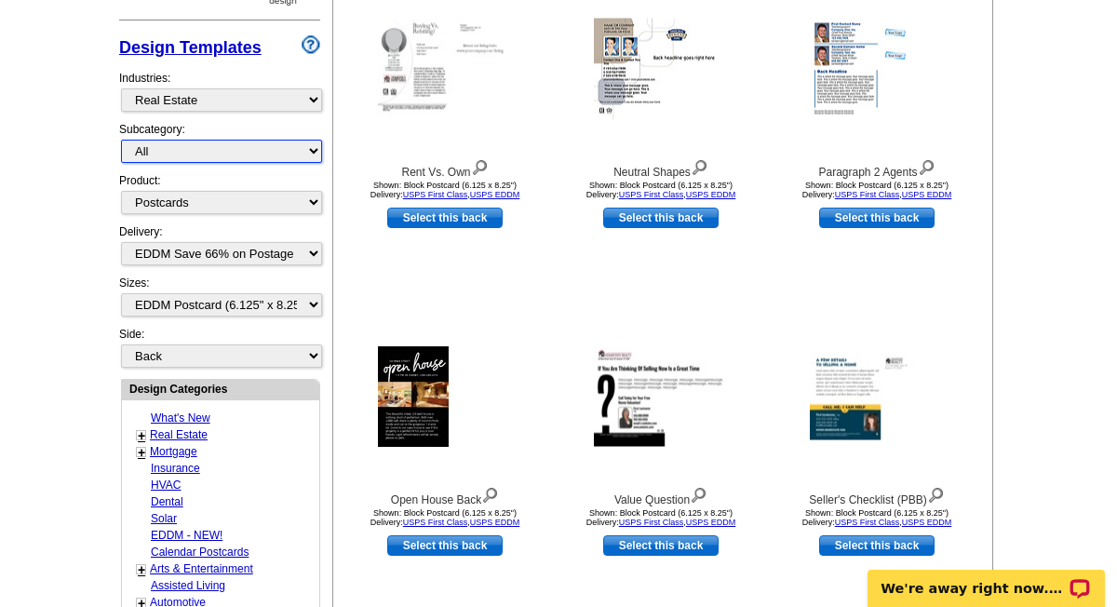
click at [284, 155] on select "All RE/MAX® Referrals Keller Williams® Berkshire Hathaway Home Services Century…" at bounding box center [221, 151] width 201 height 23
select select "788"
click at [121, 140] on select "All RE/MAX® Referrals Keller Williams® Berkshire Hathaway Home Services Century…" at bounding box center [221, 151] width 201 height 23
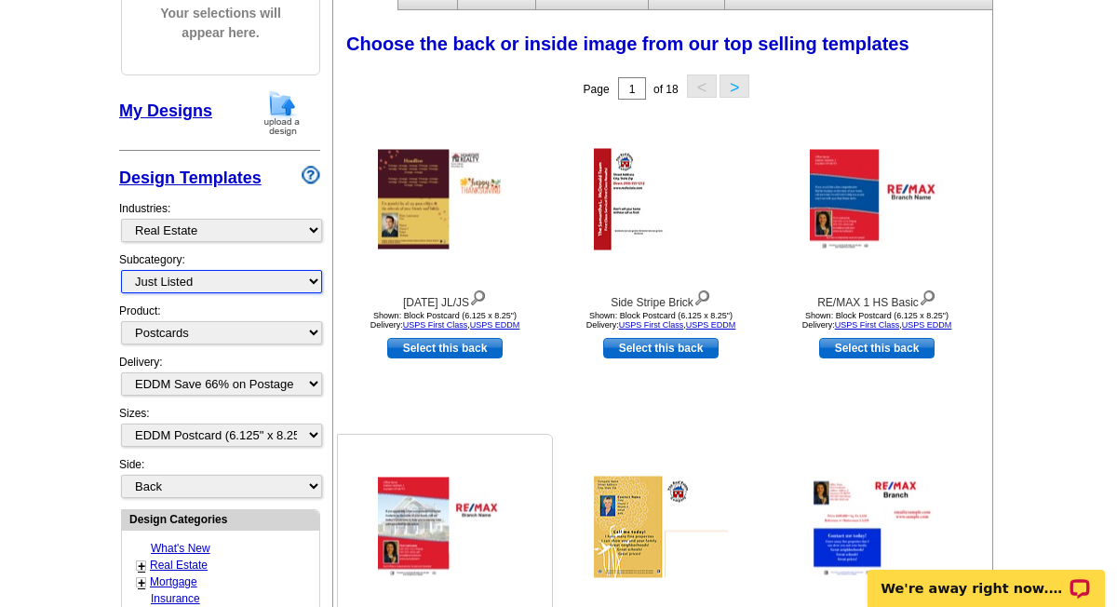
scroll to position [217, 0]
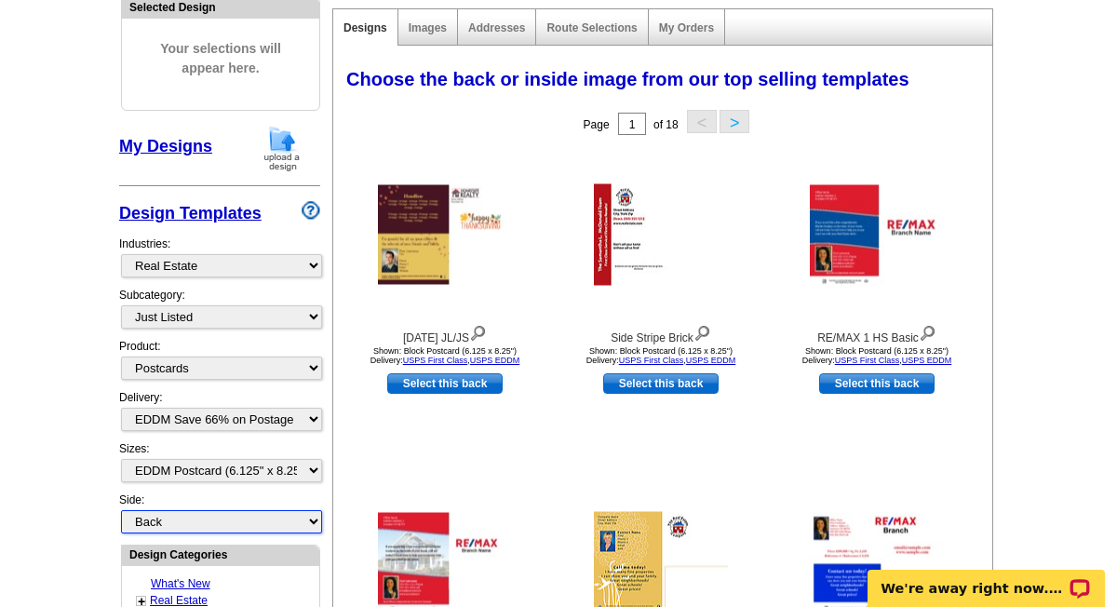
click at [188, 518] on select "Front Back" at bounding box center [221, 521] width 201 height 23
click at [121, 510] on select "Front Back" at bounding box center [221, 521] width 201 height 23
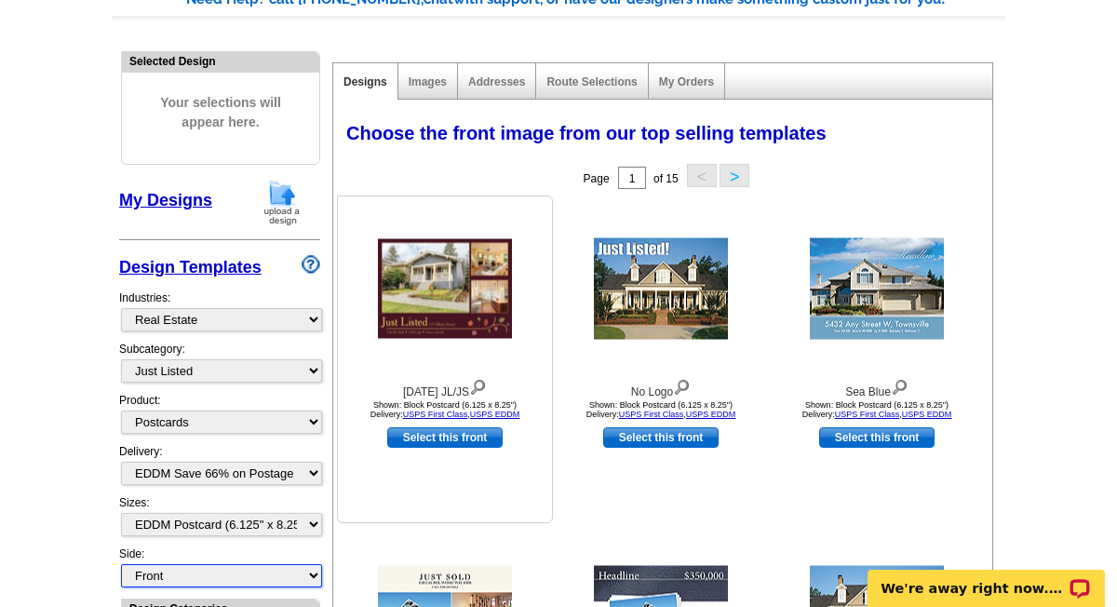
scroll to position [174, 0]
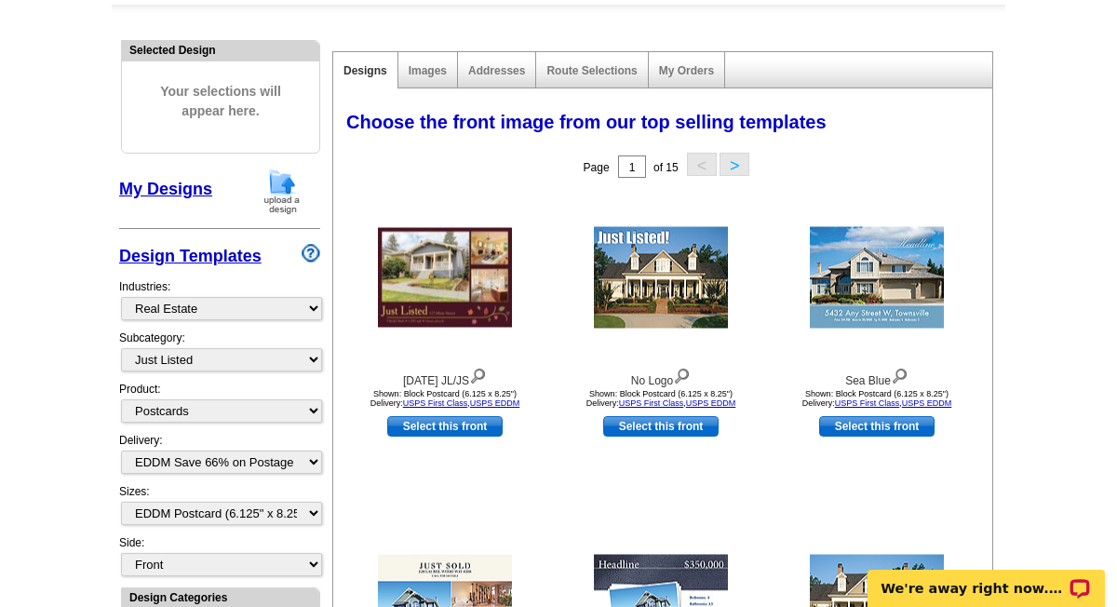
click at [728, 163] on button ">" at bounding box center [734, 164] width 30 height 23
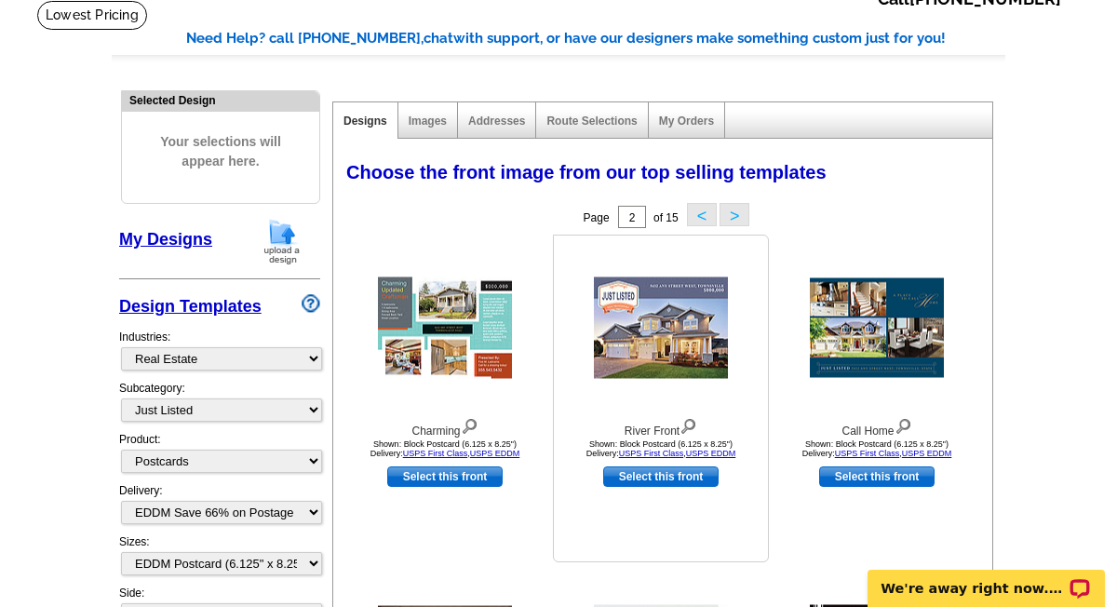
scroll to position [0, 0]
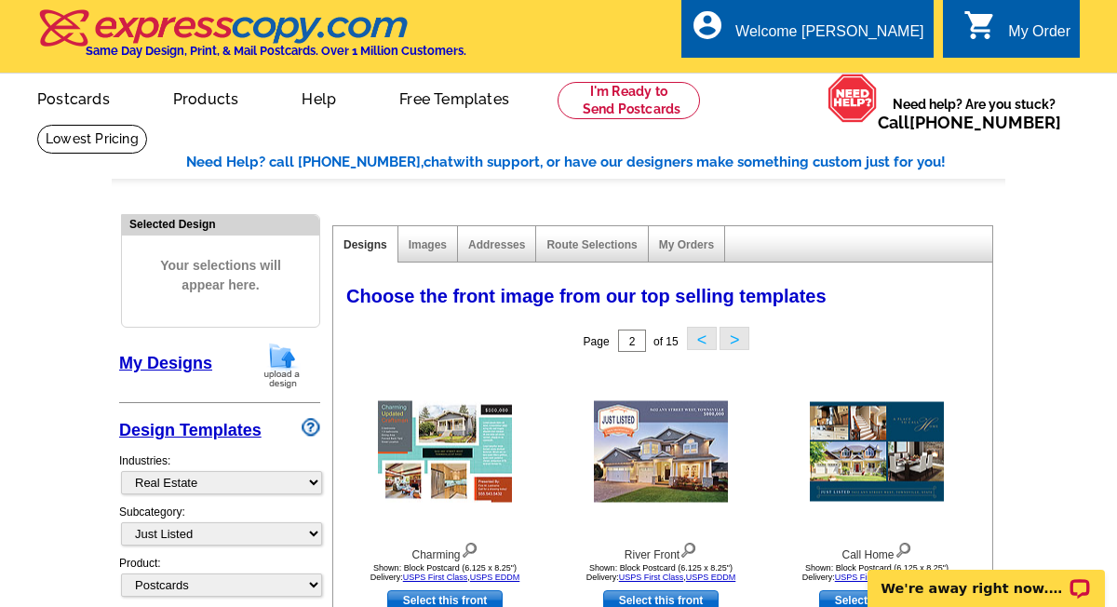
click at [736, 335] on button ">" at bounding box center [734, 338] width 30 height 23
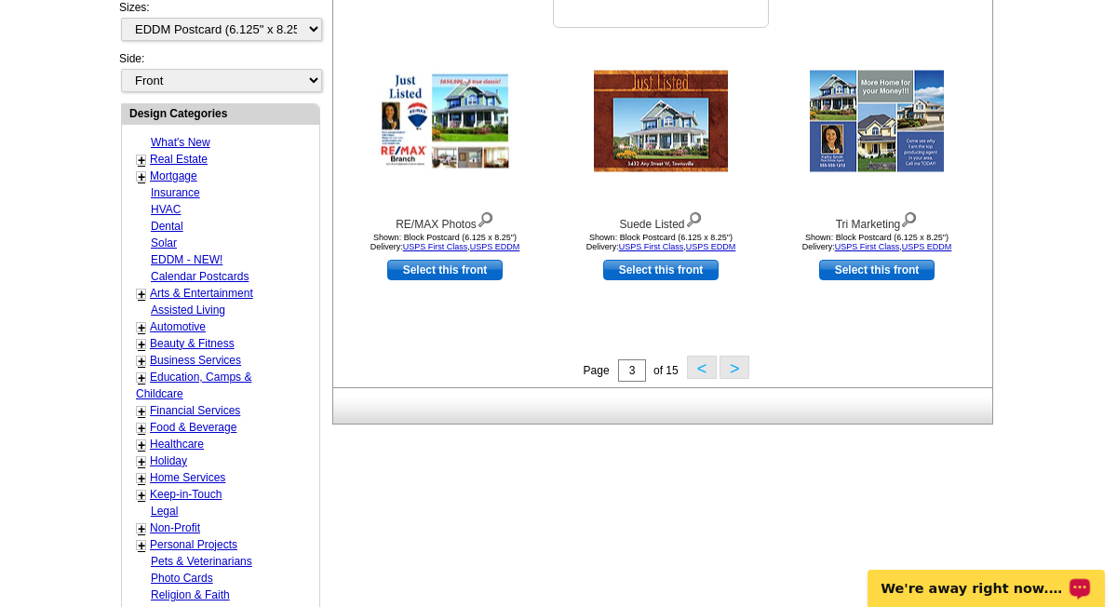
scroll to position [651, 0]
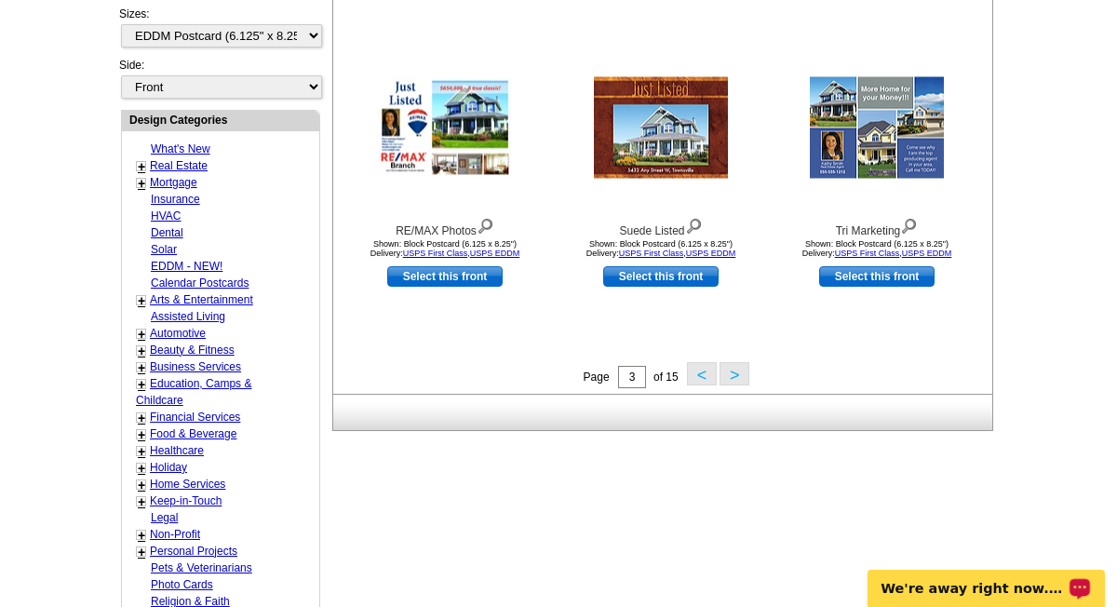
click at [732, 377] on button ">" at bounding box center [734, 373] width 30 height 23
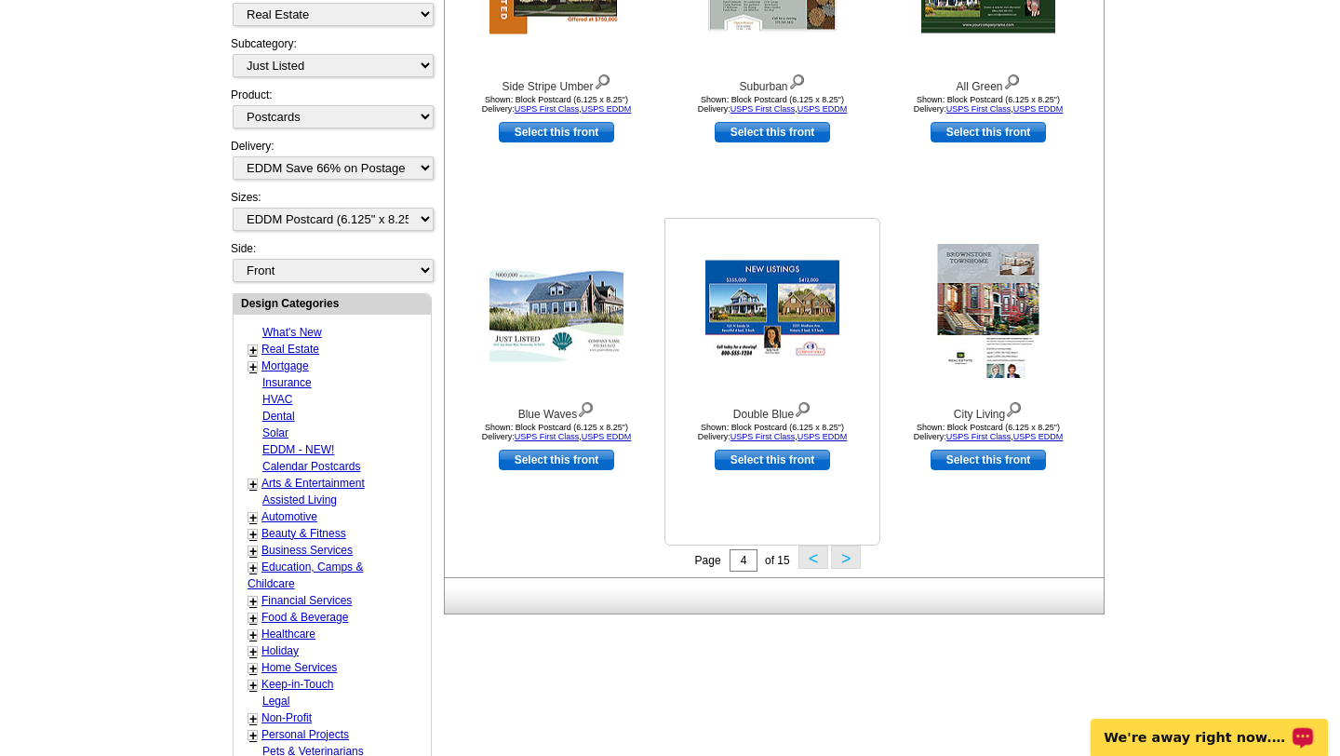
scroll to position [469, 0]
click at [843, 555] on button ">" at bounding box center [846, 555] width 30 height 23
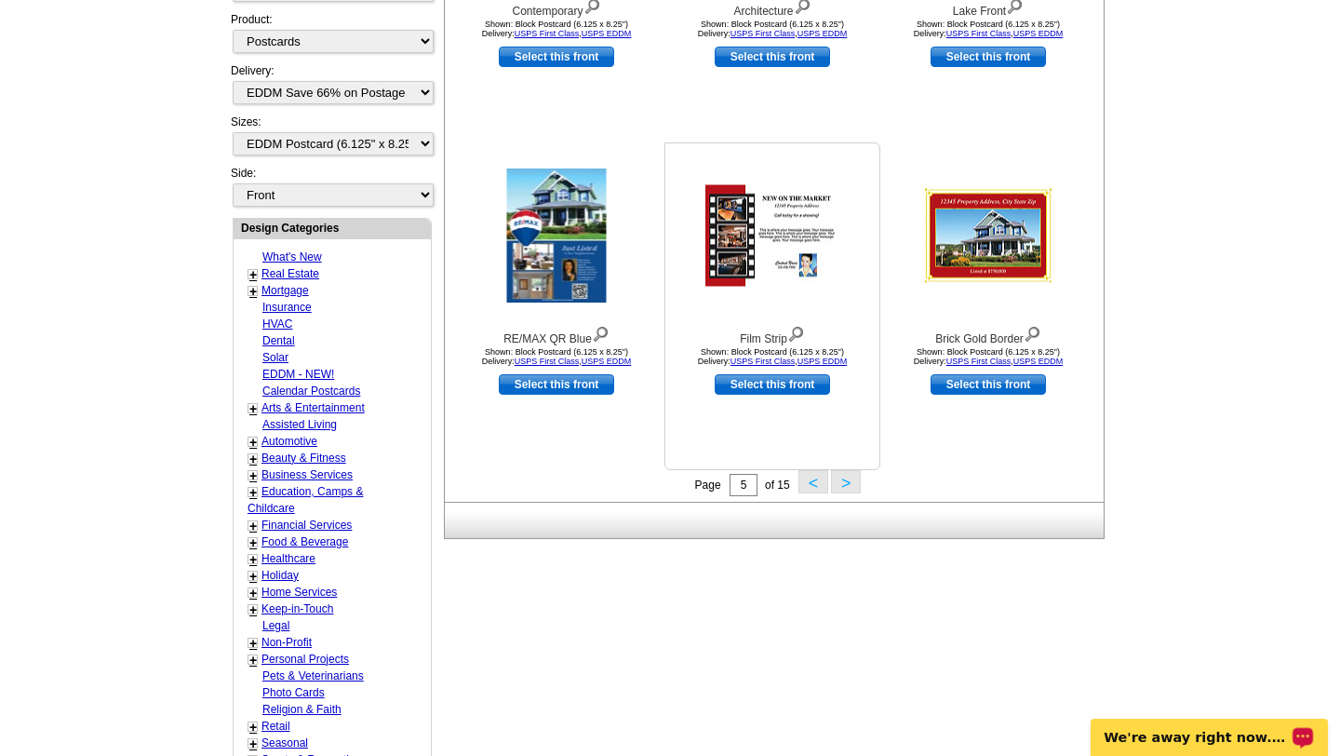
scroll to position [547, 0]
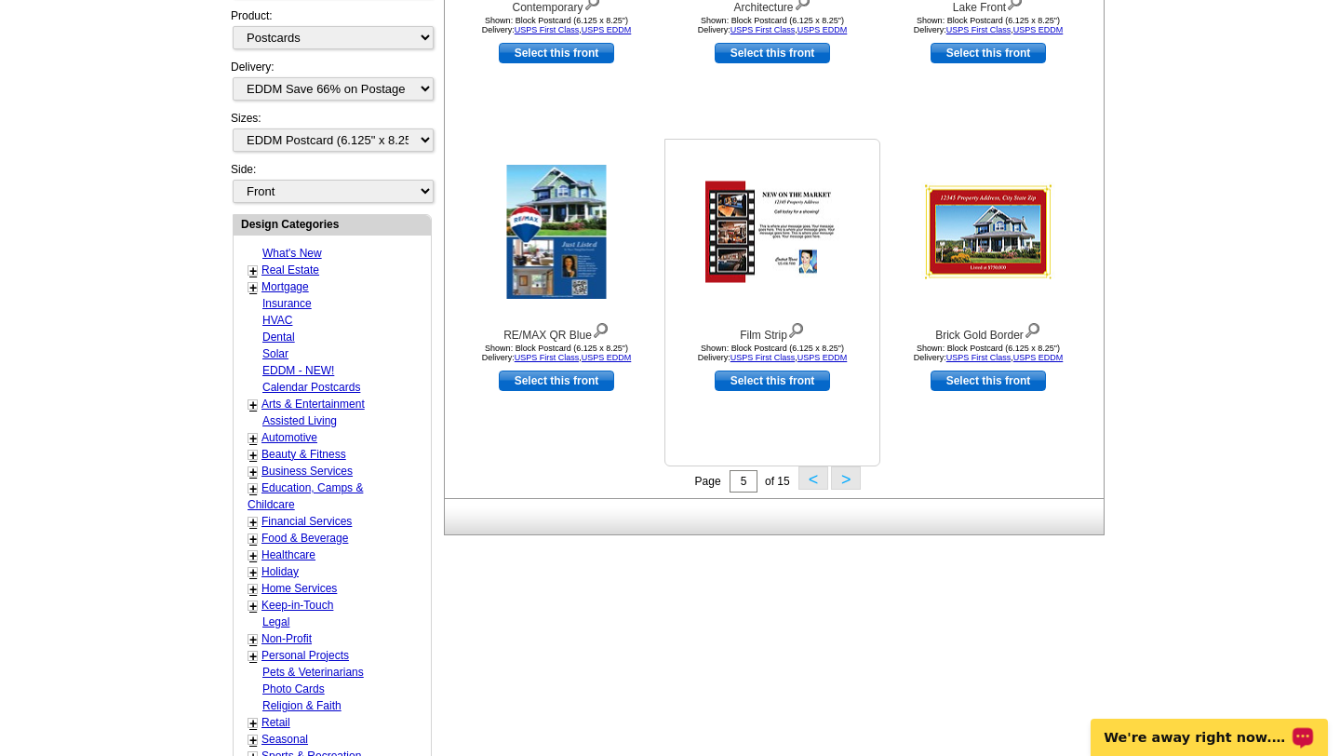
click at [775, 381] on link "Select this front" at bounding box center [772, 380] width 115 height 20
select select "back"
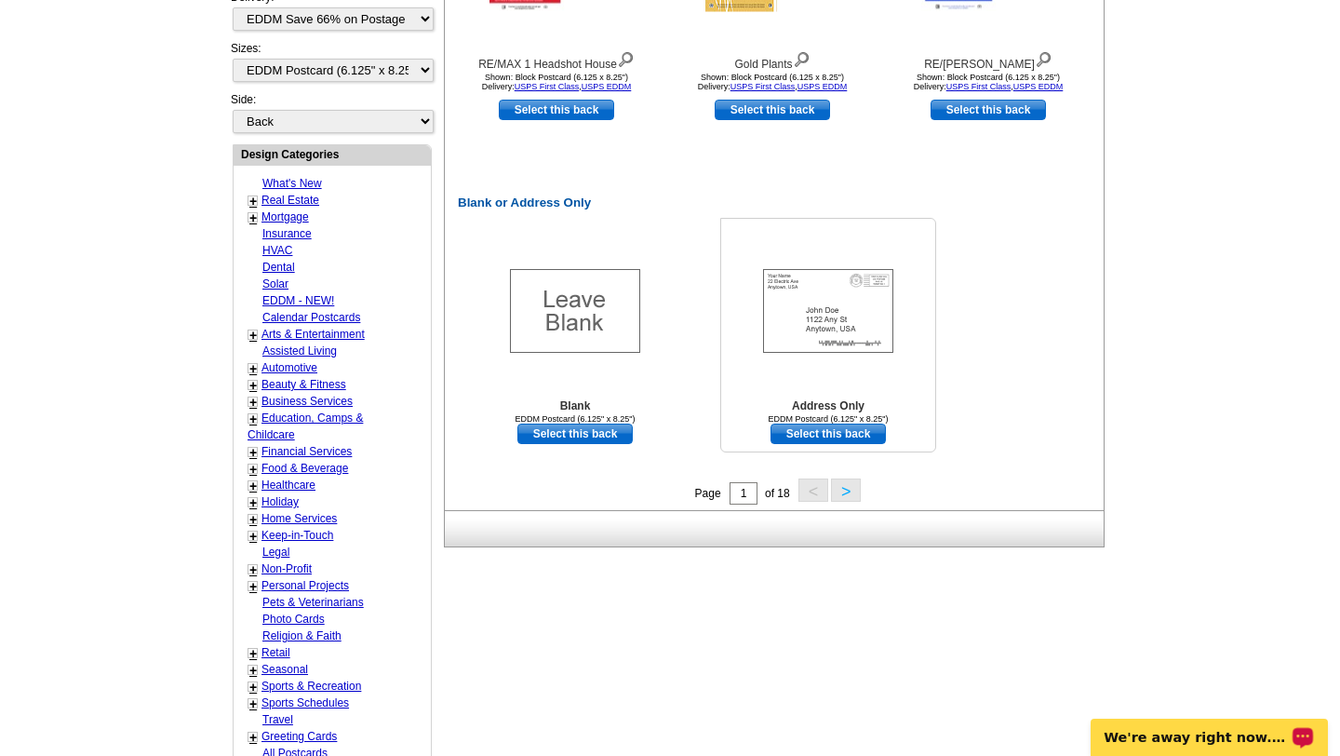
scroll to position [823, 0]
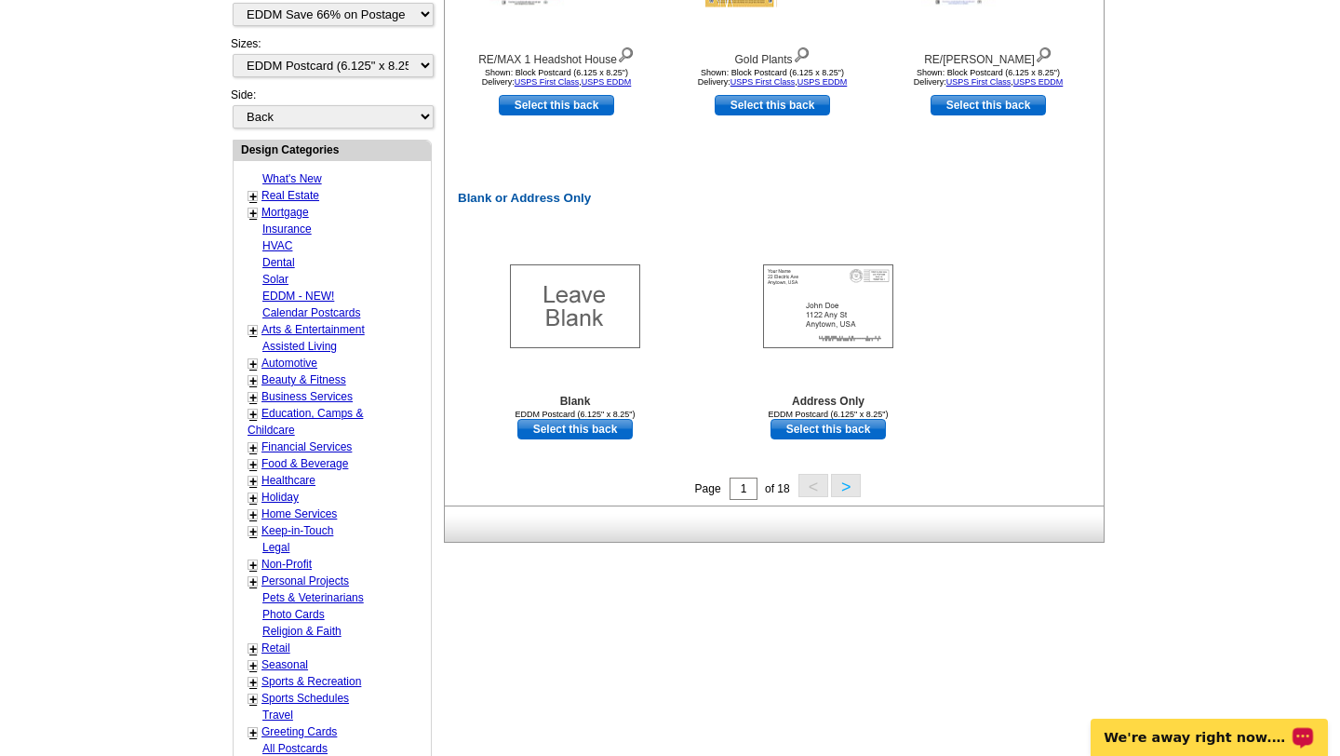
click at [852, 485] on button ">" at bounding box center [846, 485] width 30 height 23
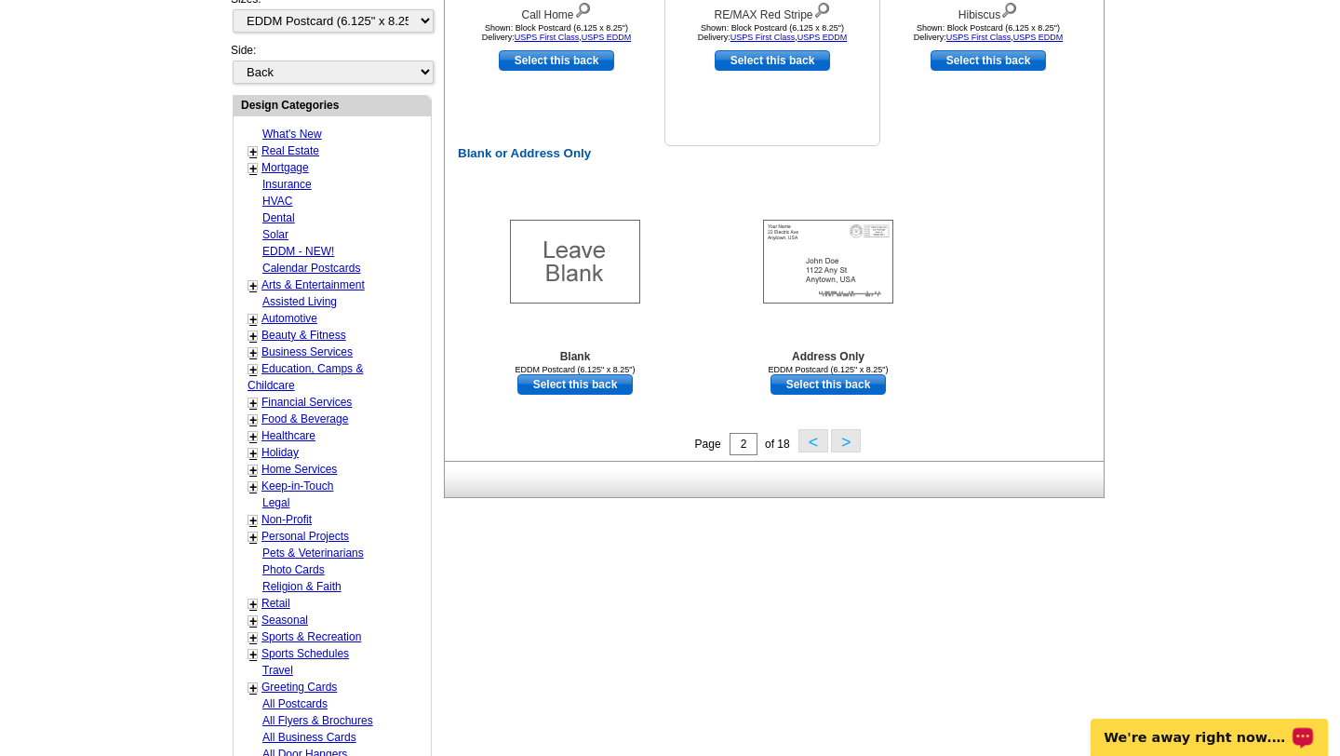
scroll to position [868, 0]
click at [582, 382] on link "Select this back" at bounding box center [574, 383] width 115 height 20
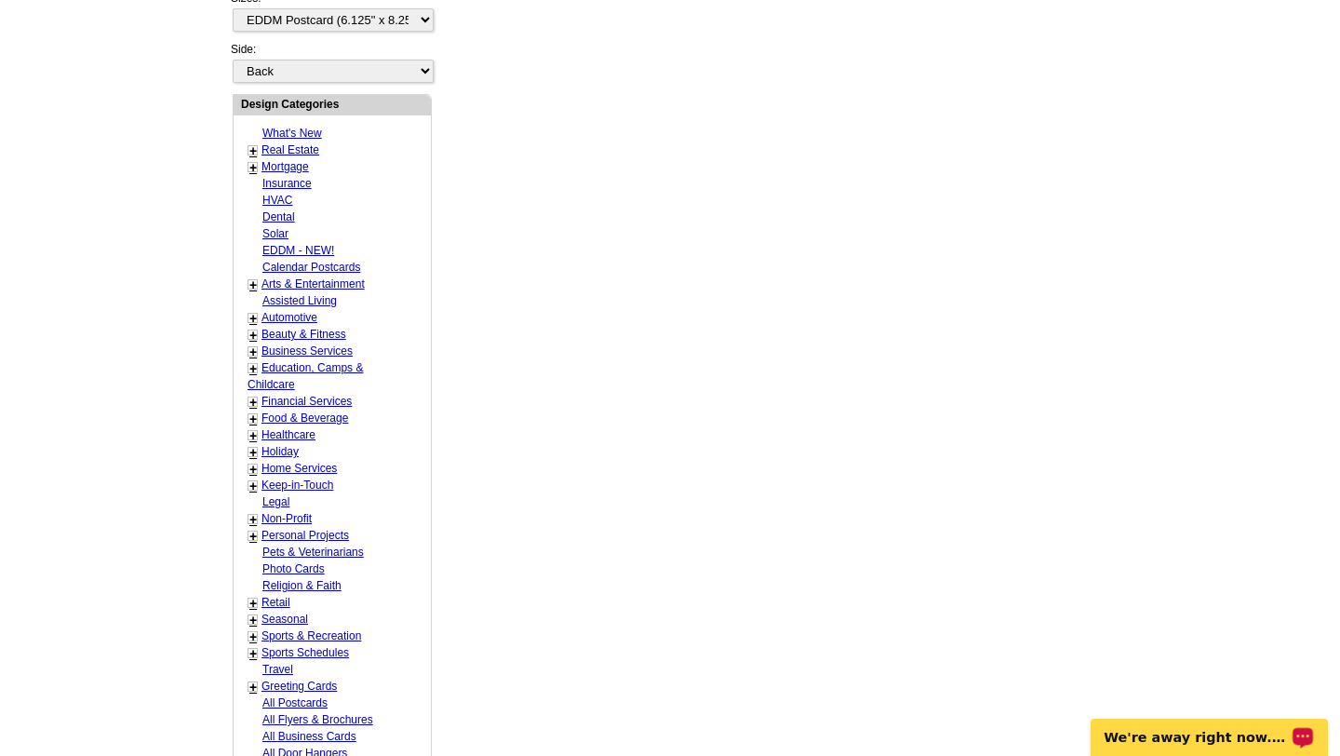
scroll to position [0, 0]
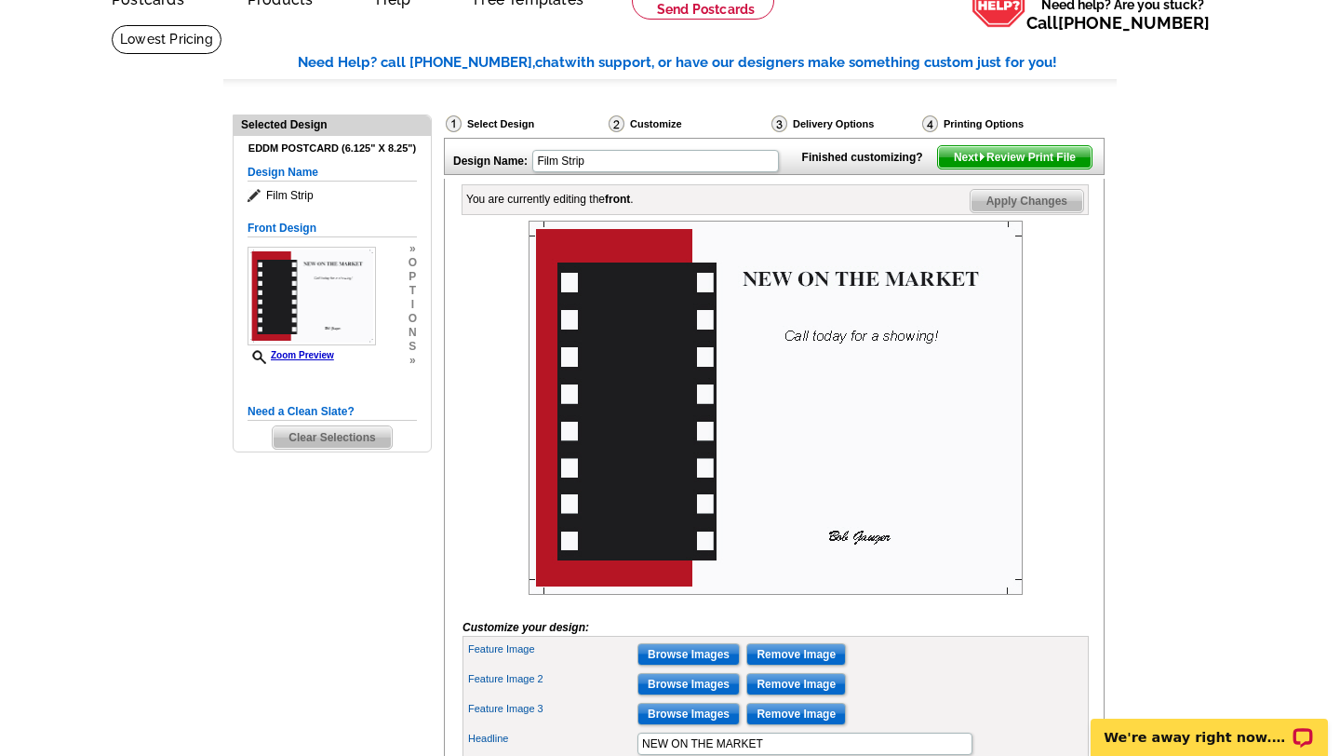
scroll to position [100, 0]
click at [649, 123] on div "Customize" at bounding box center [688, 125] width 163 height 23
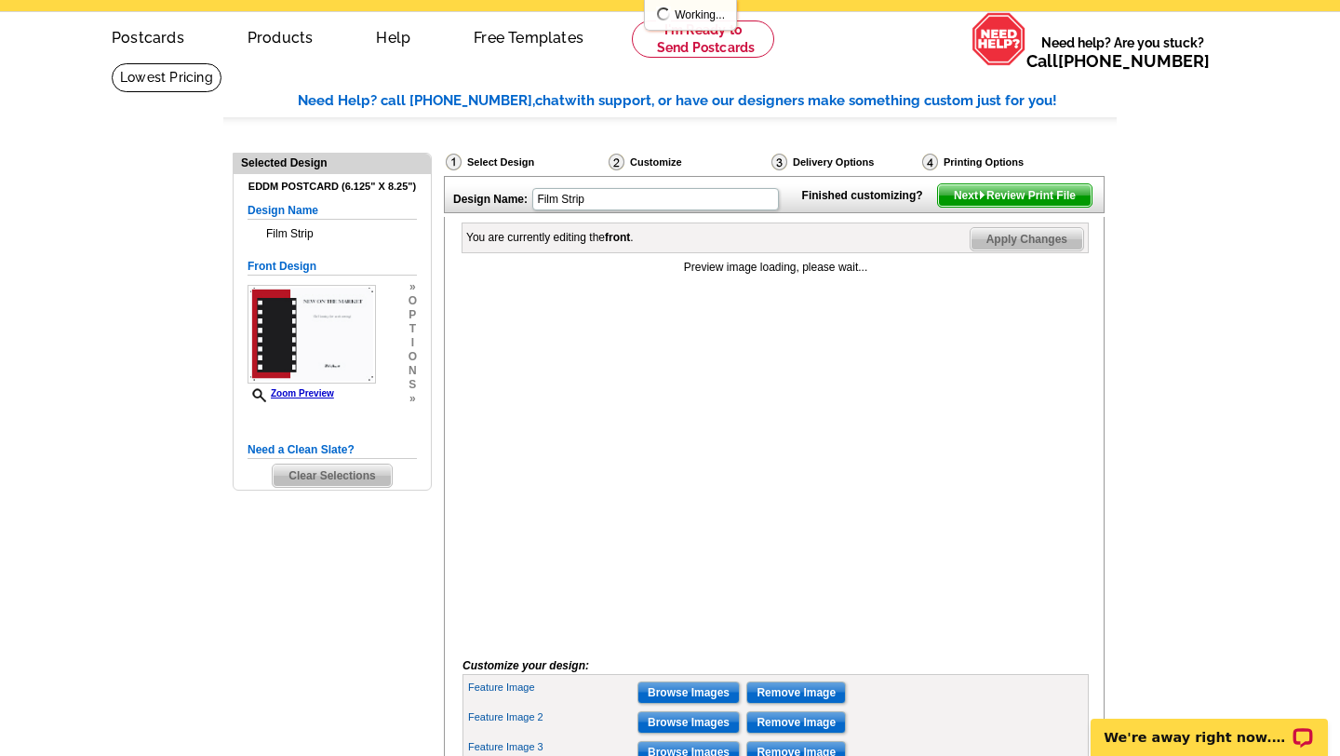
scroll to position [60, 0]
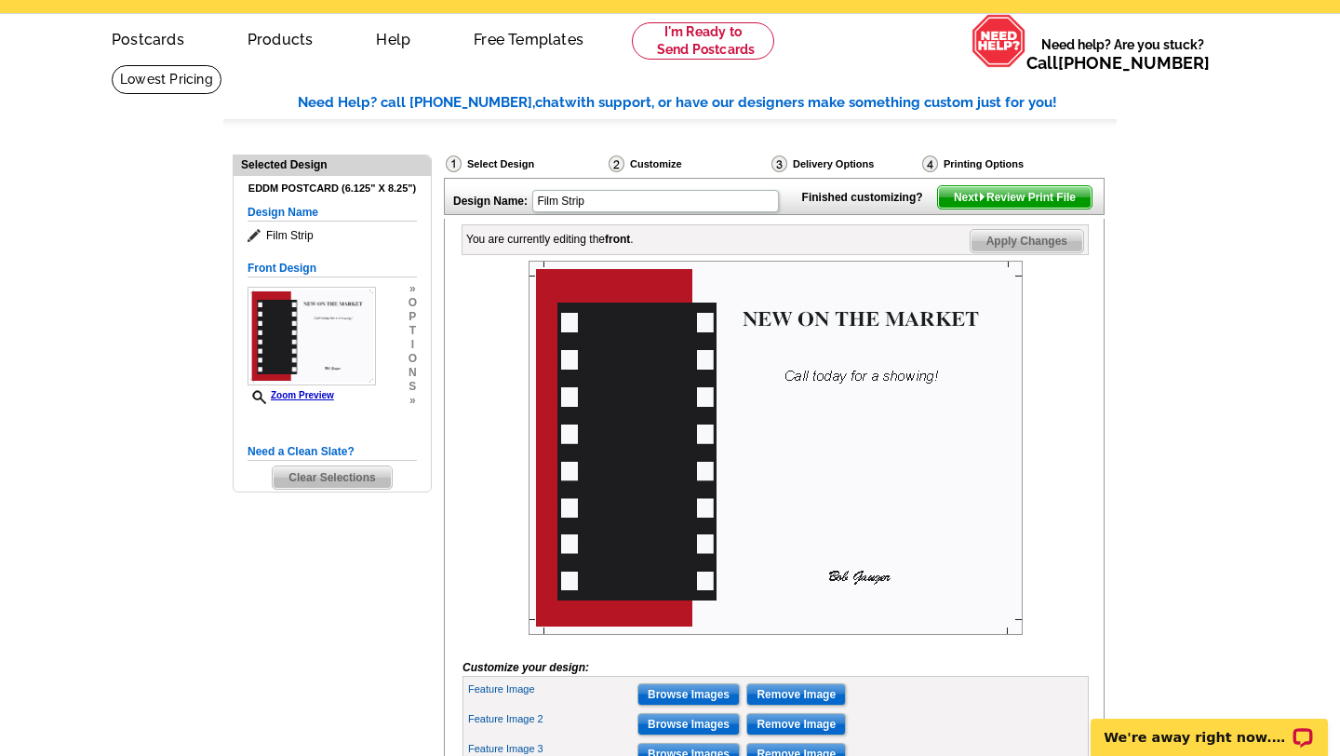
click at [790, 162] on div "Delivery Options" at bounding box center [845, 163] width 151 height 19
click at [973, 208] on span "Next Review Print File" at bounding box center [1015, 197] width 154 height 22
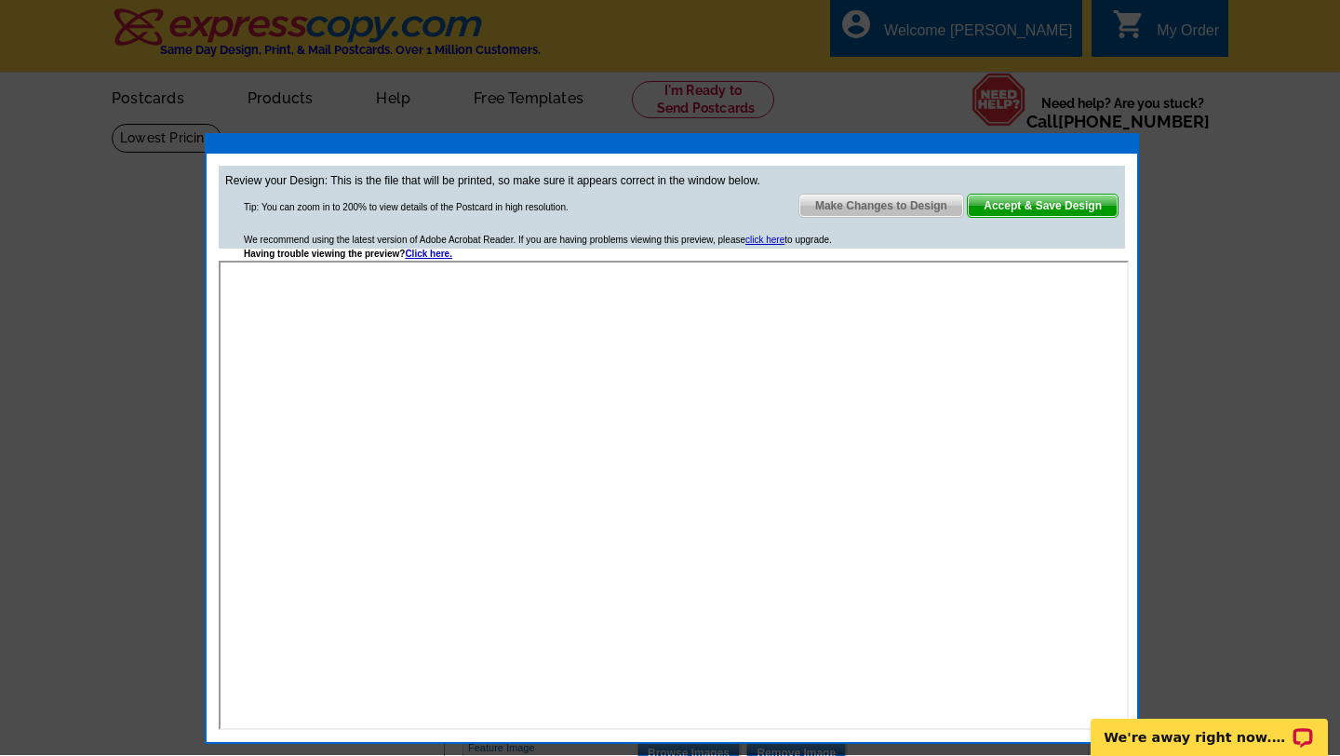
scroll to position [0, 0]
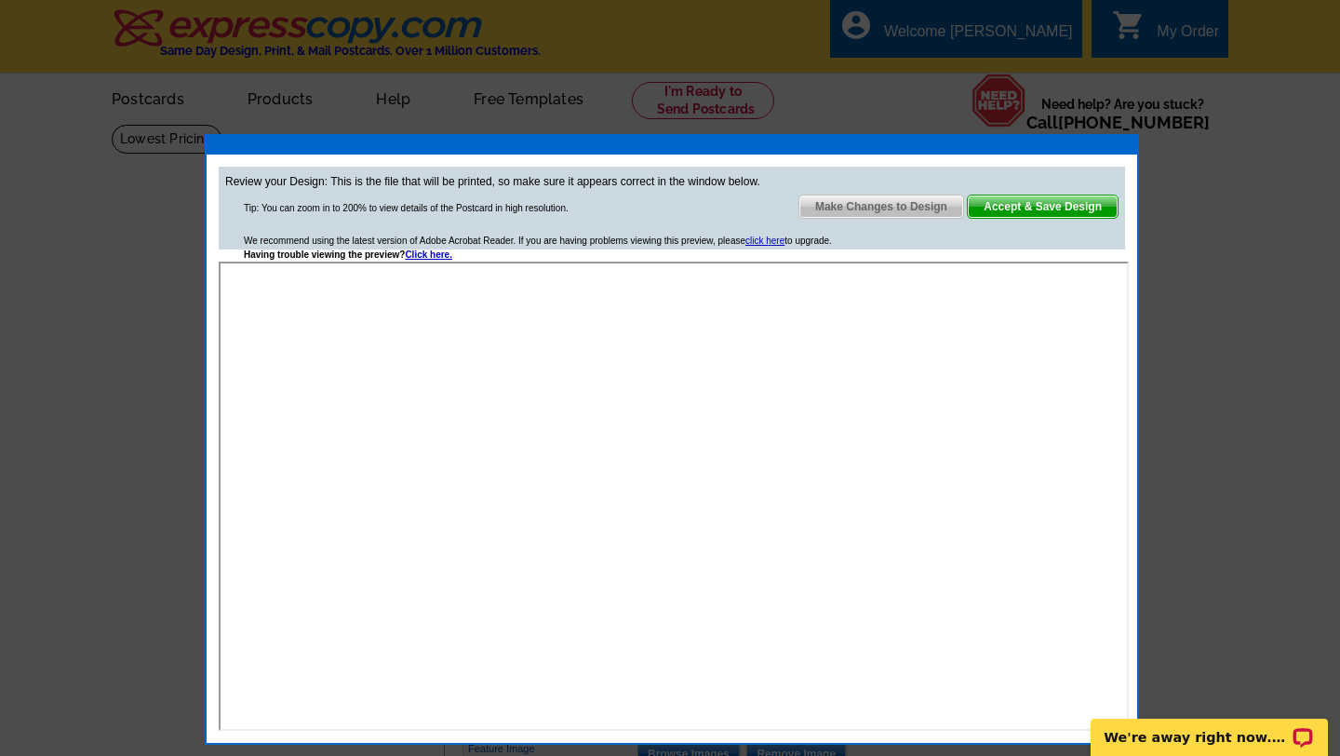
click at [1023, 205] on span "Accept & Save Design" at bounding box center [1043, 206] width 150 height 22
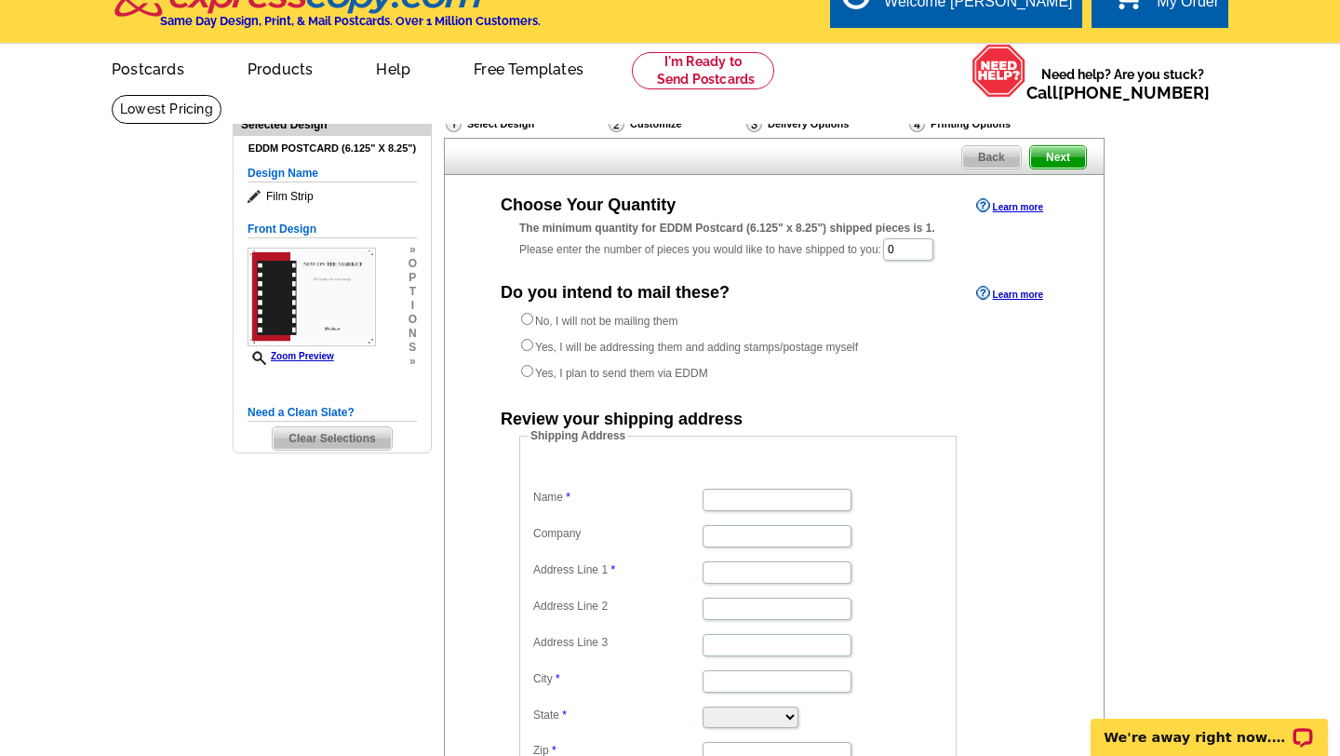
scroll to position [32, 0]
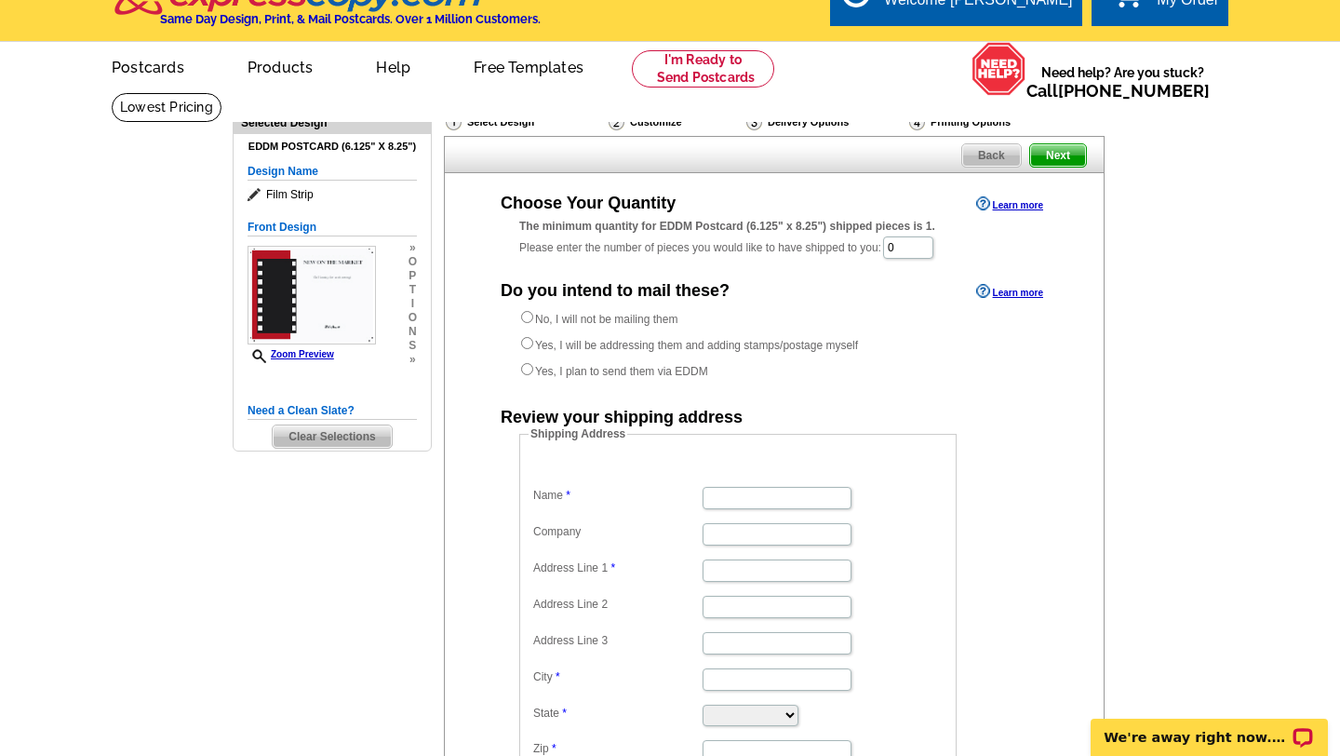
click at [1061, 148] on span "Next" at bounding box center [1058, 155] width 56 height 22
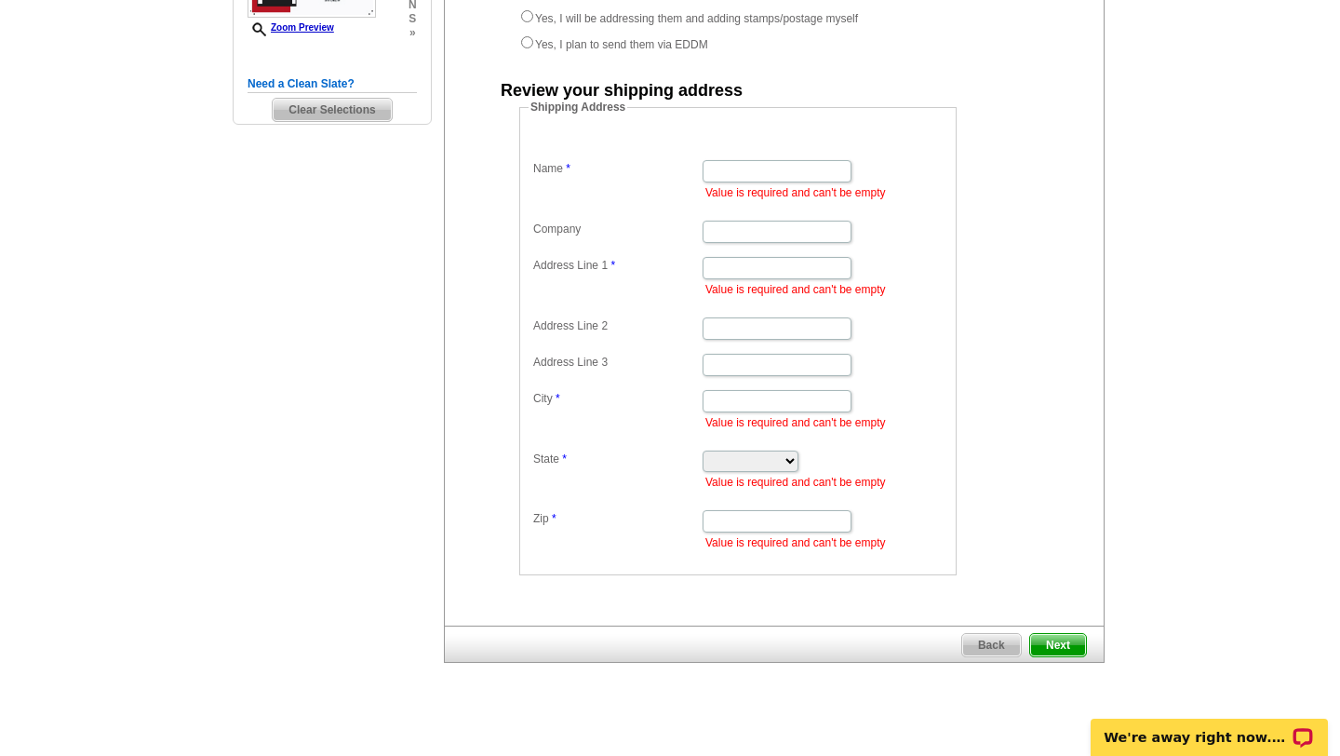
scroll to position [359, 0]
click at [722, 168] on input "Name" at bounding box center [777, 170] width 149 height 22
type input "[PERSON_NAME]"
click at [743, 271] on input "Address Line 1" at bounding box center [777, 266] width 149 height 22
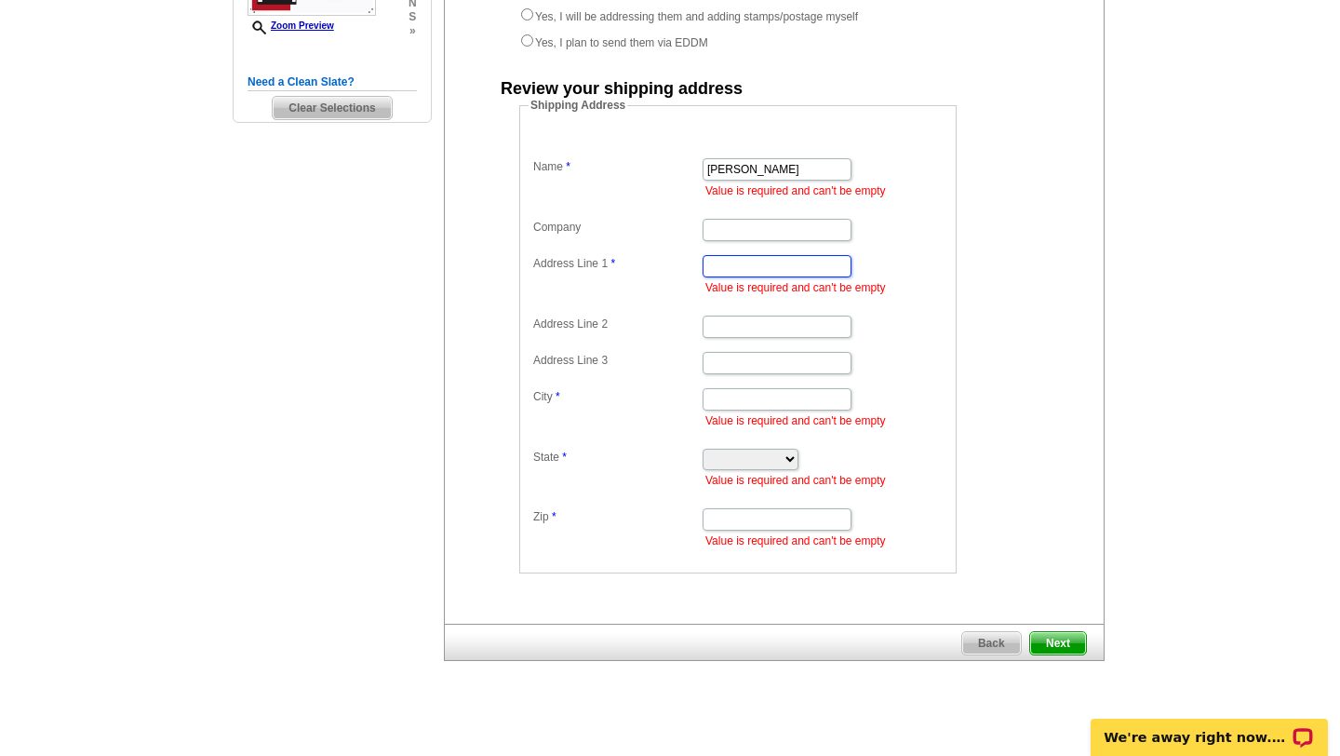
scroll to position [0, 0]
type input "Home"
select select "MD"
click at [703, 448] on select "Alabama Alaska Arizona Arkansas California Colorado Connecticut District of Col…" at bounding box center [751, 458] width 96 height 21
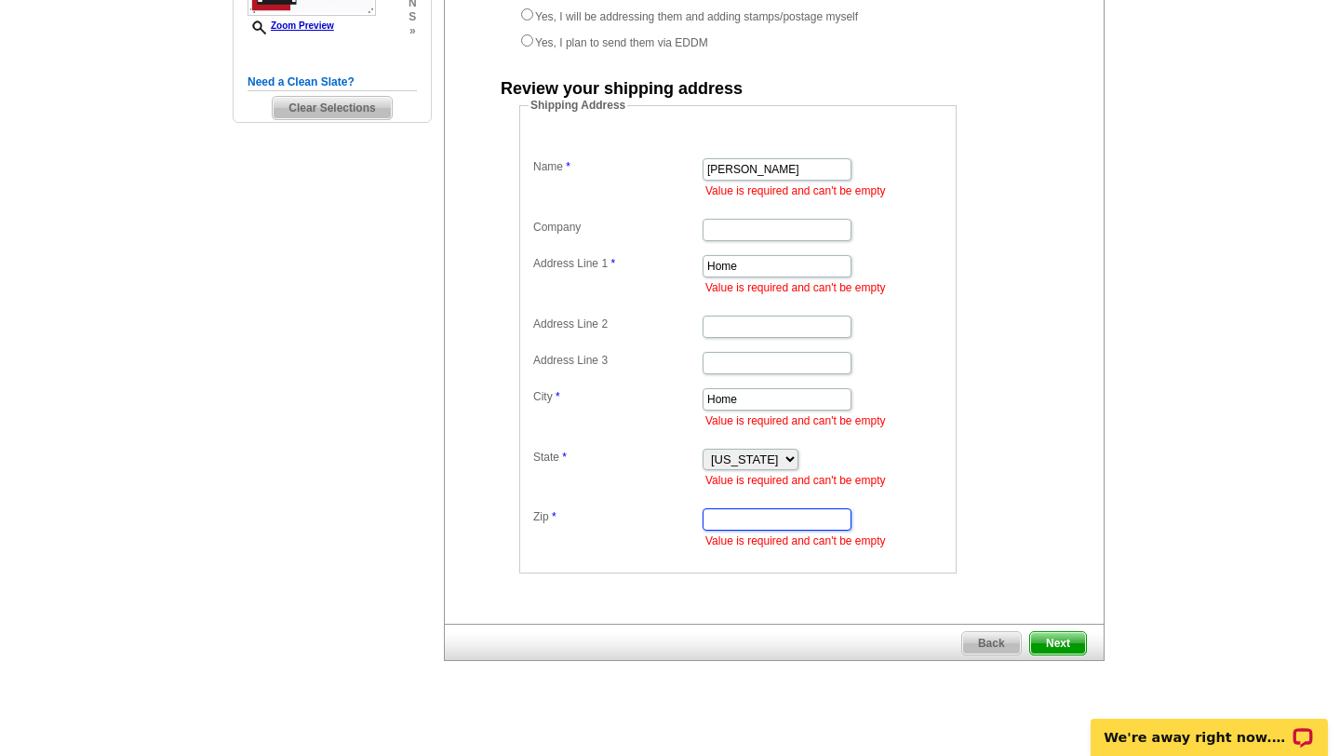
click at [734, 527] on input "Zip" at bounding box center [777, 519] width 149 height 22
type input "20659"
click at [1055, 640] on span "Next" at bounding box center [1058, 643] width 56 height 22
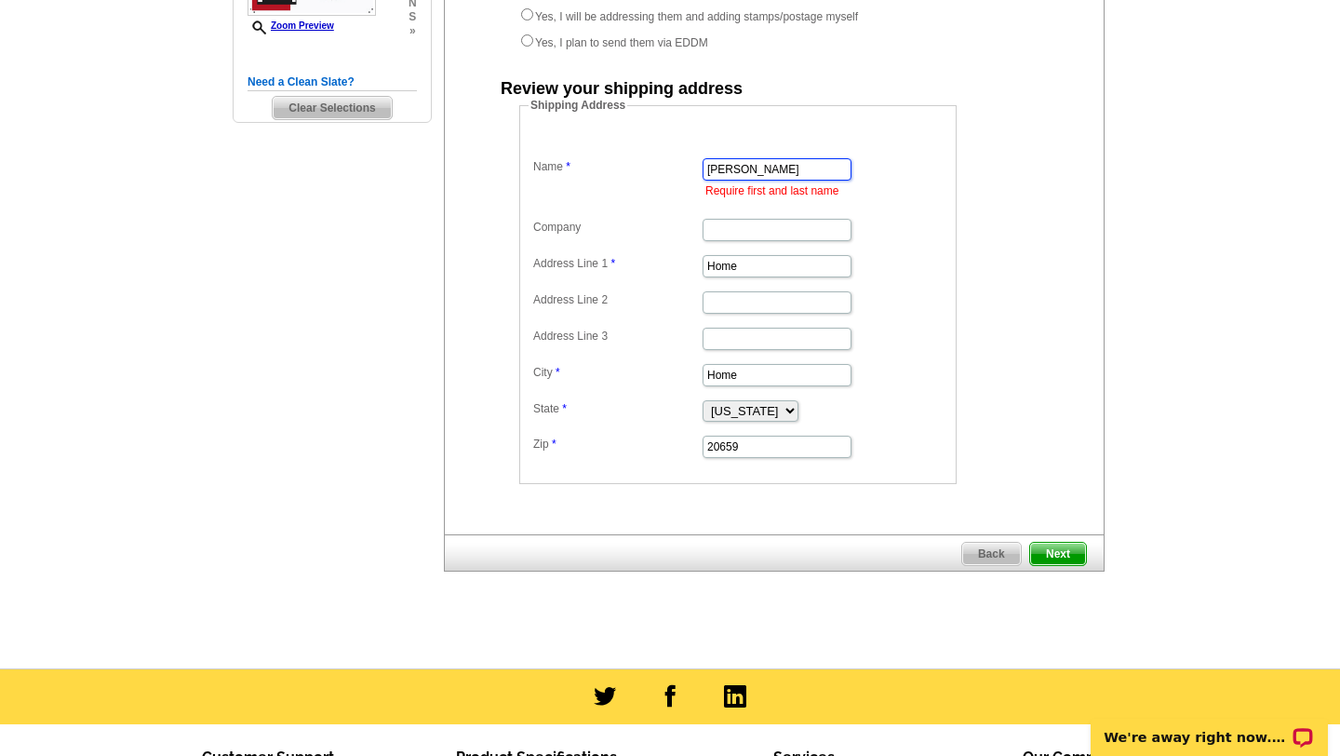
click at [742, 176] on input "[PERSON_NAME]" at bounding box center [777, 169] width 149 height 22
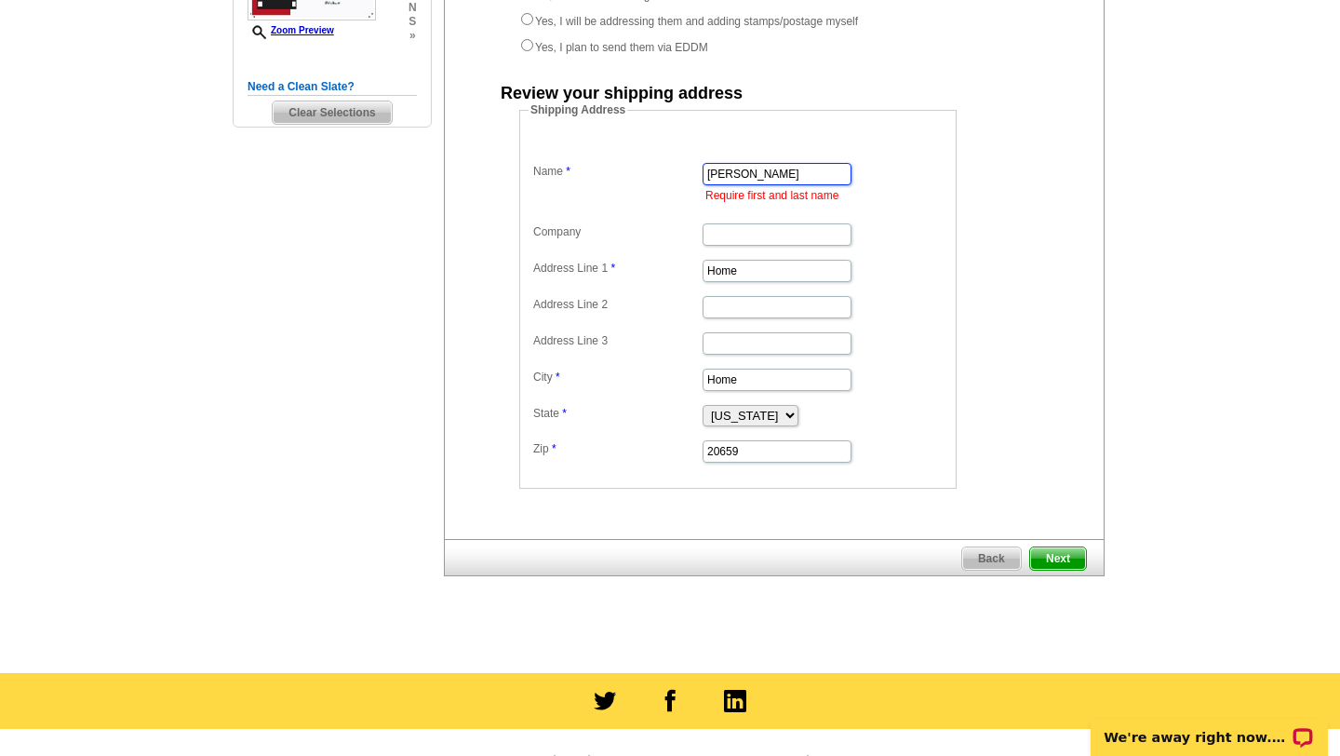
type input "Bob Gauger"
click at [1055, 558] on span "Next" at bounding box center [1058, 558] width 56 height 22
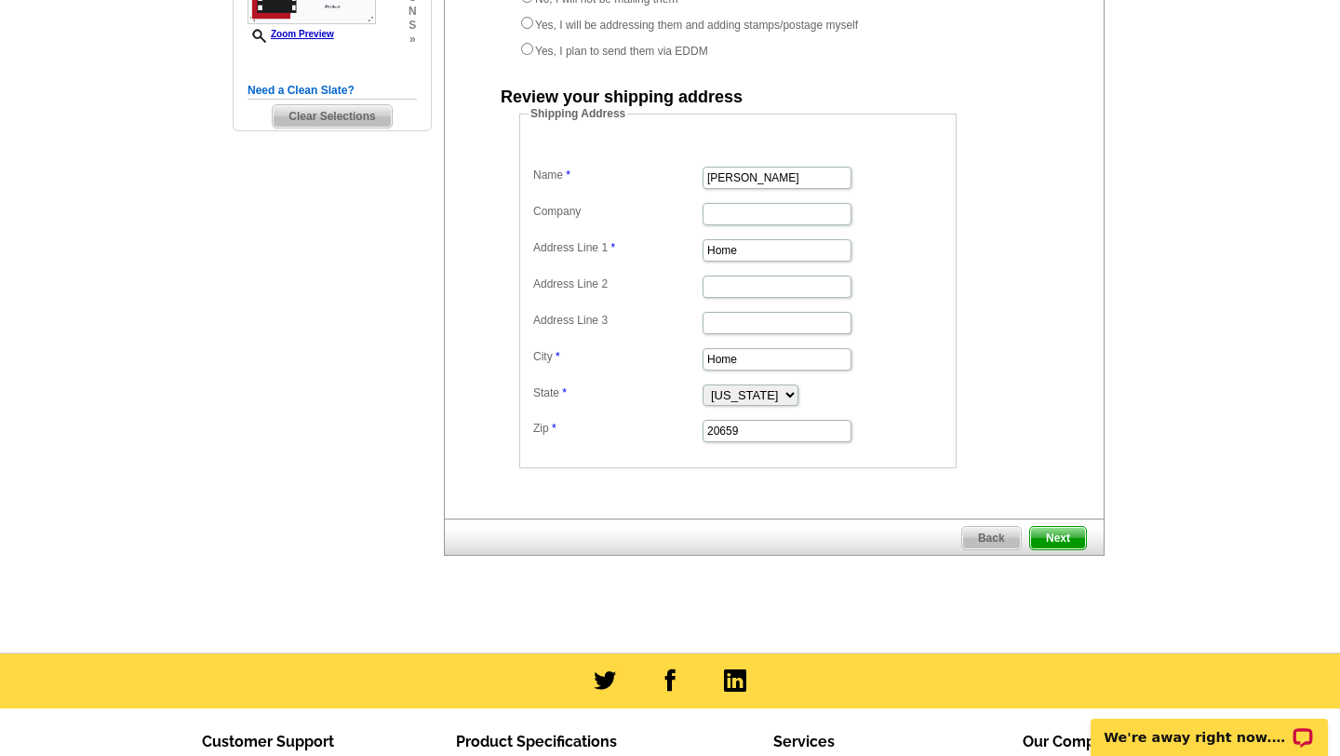
scroll to position [345, 0]
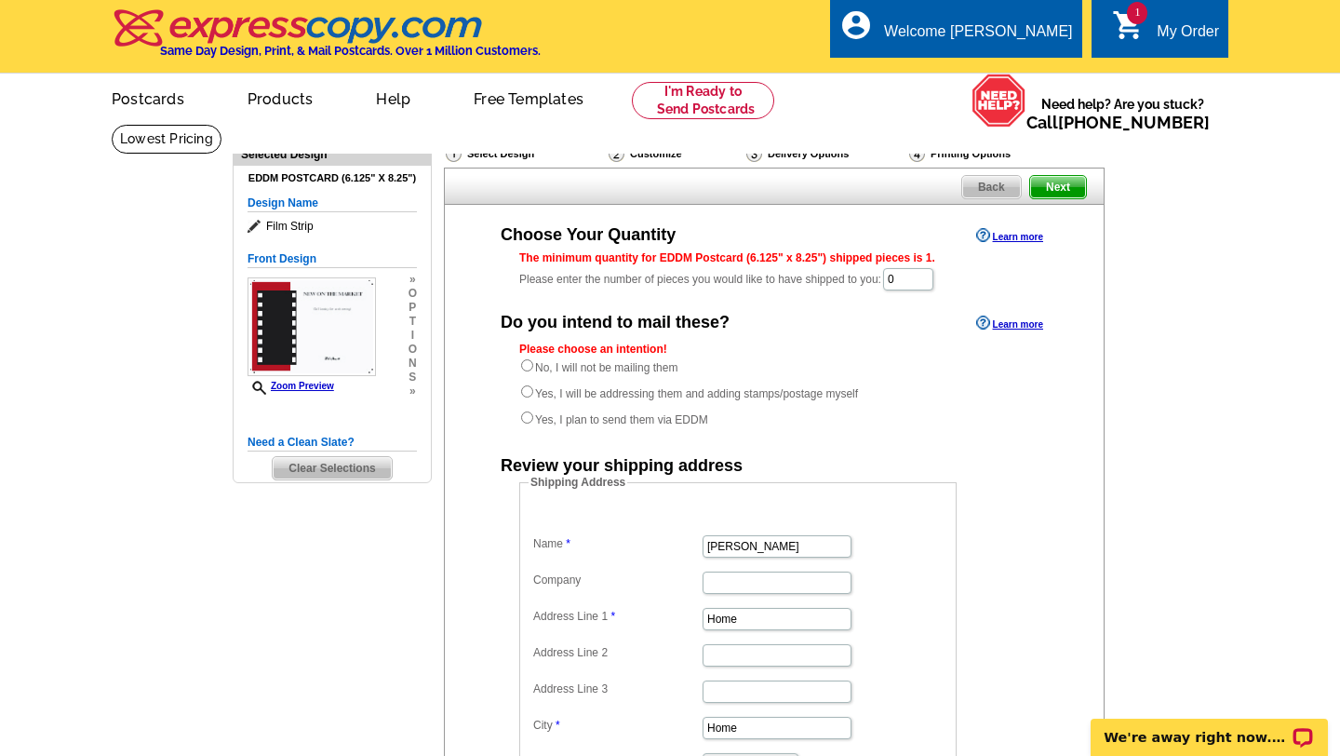
scroll to position [2, 0]
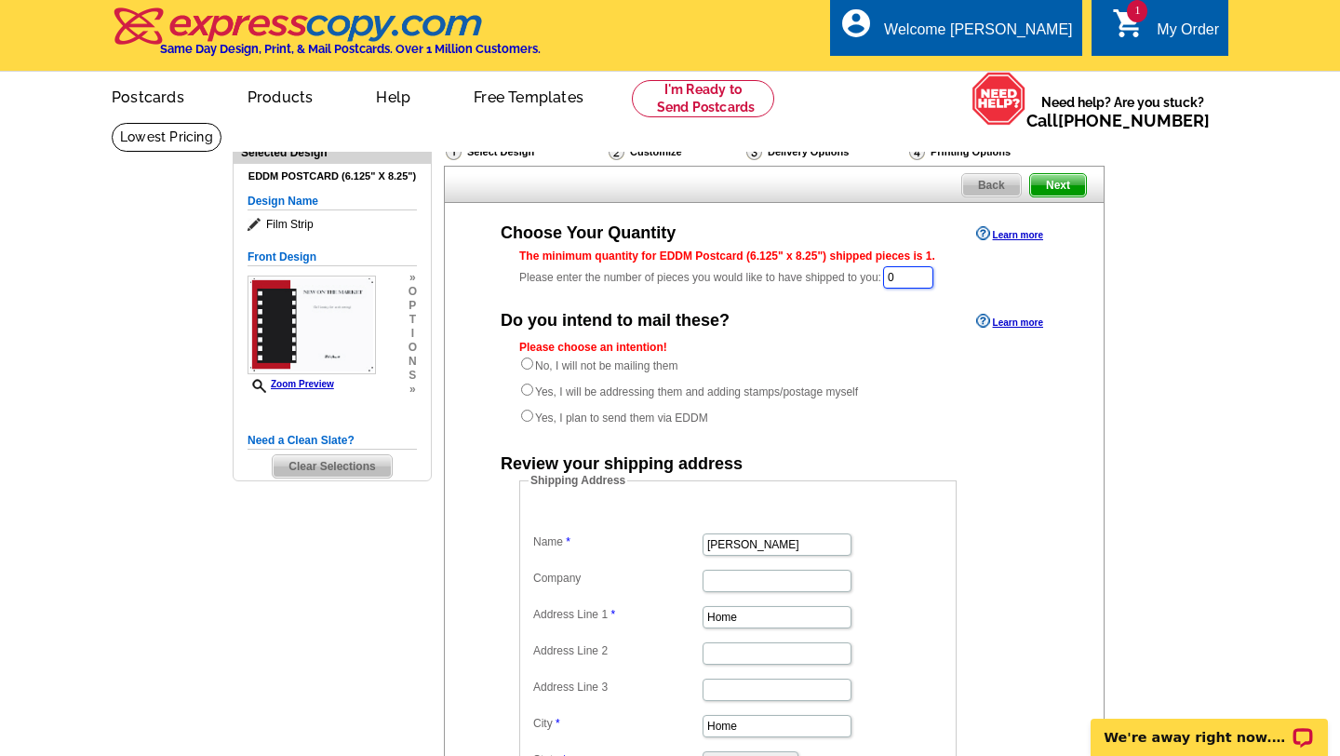
drag, startPoint x: 913, startPoint y: 277, endPoint x: 869, endPoint y: 277, distance: 43.7
click at [882, 276] on div "The minimum quantity for EDDM Postcard (6.125" x 8.25") shipped pieces is 1. Pl…" at bounding box center [774, 269] width 510 height 43
click at [529, 364] on input "No, I will not be mailing them" at bounding box center [527, 363] width 12 height 12
radio input "true"
drag, startPoint x: 917, startPoint y: 280, endPoint x: 907, endPoint y: 279, distance: 10.3
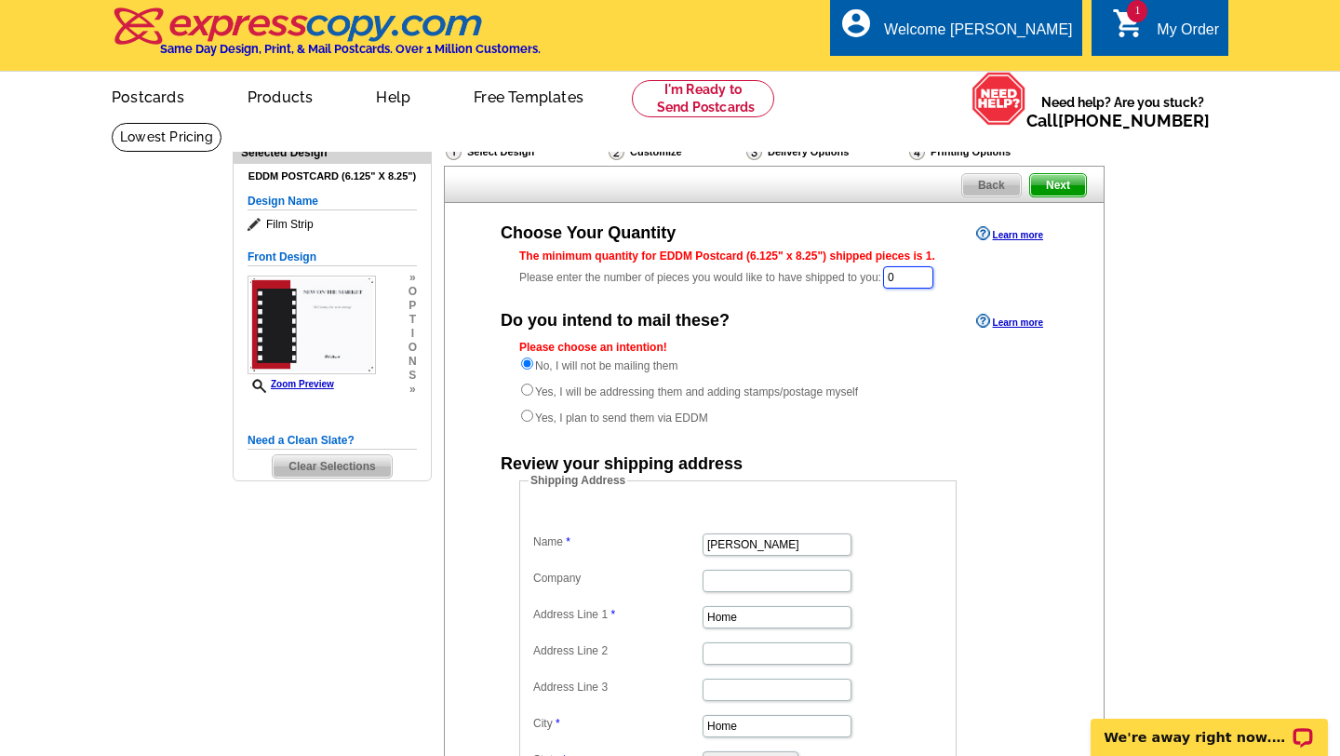
click at [907, 279] on input "0" at bounding box center [908, 277] width 50 height 22
drag, startPoint x: 917, startPoint y: 278, endPoint x: 857, endPoint y: 274, distance: 59.7
click at [857, 274] on div "The minimum quantity for EDDM Postcard (6.125" x 8.25") shipped pieces is 1. Pl…" at bounding box center [774, 269] width 510 height 43
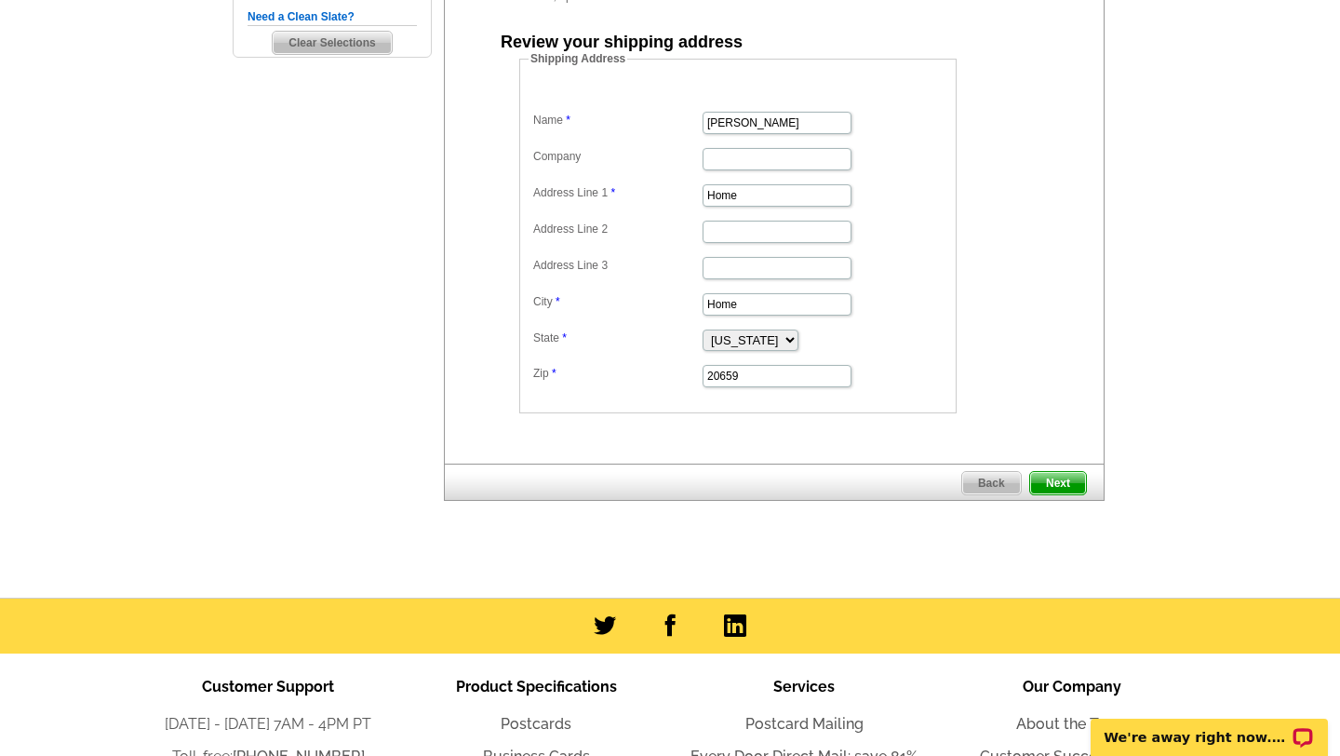
scroll to position [429, 0]
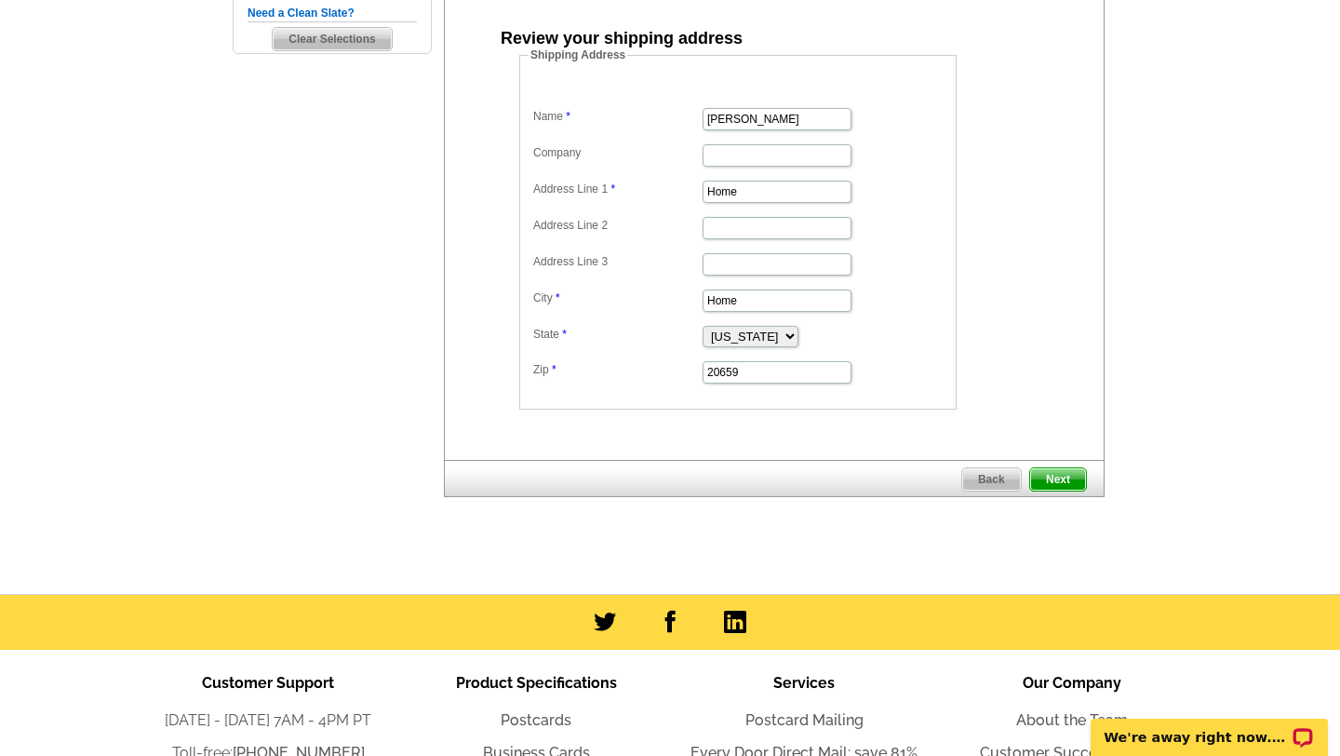
type input "719"
click at [1053, 481] on span "Next" at bounding box center [1058, 479] width 56 height 22
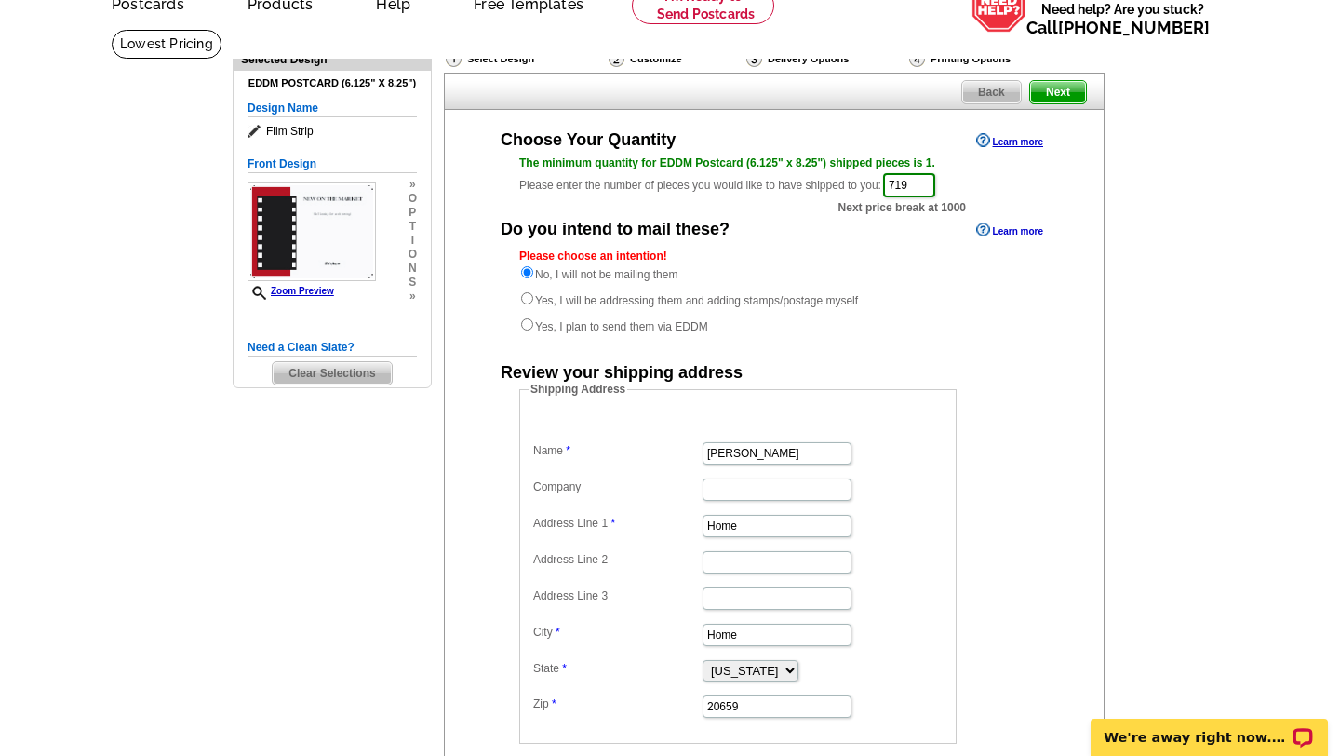
scroll to position [0, 0]
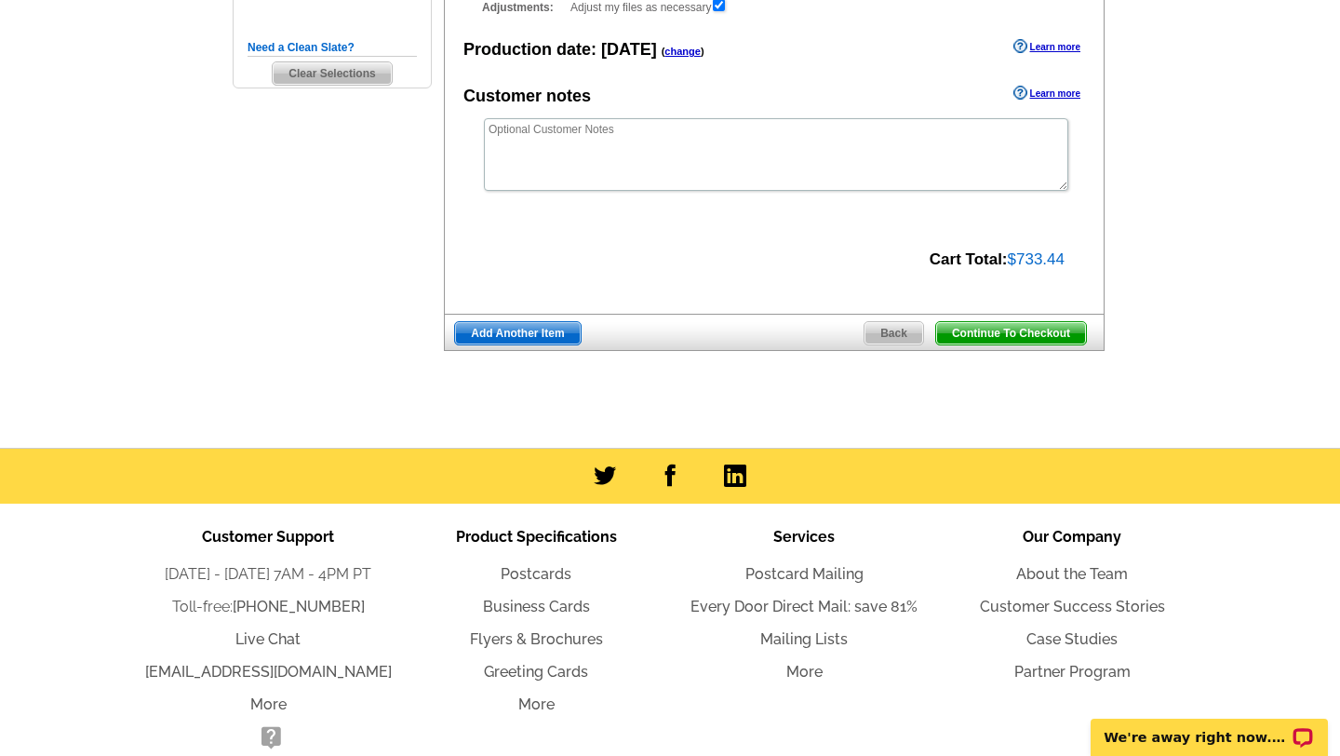
scroll to position [393, 0]
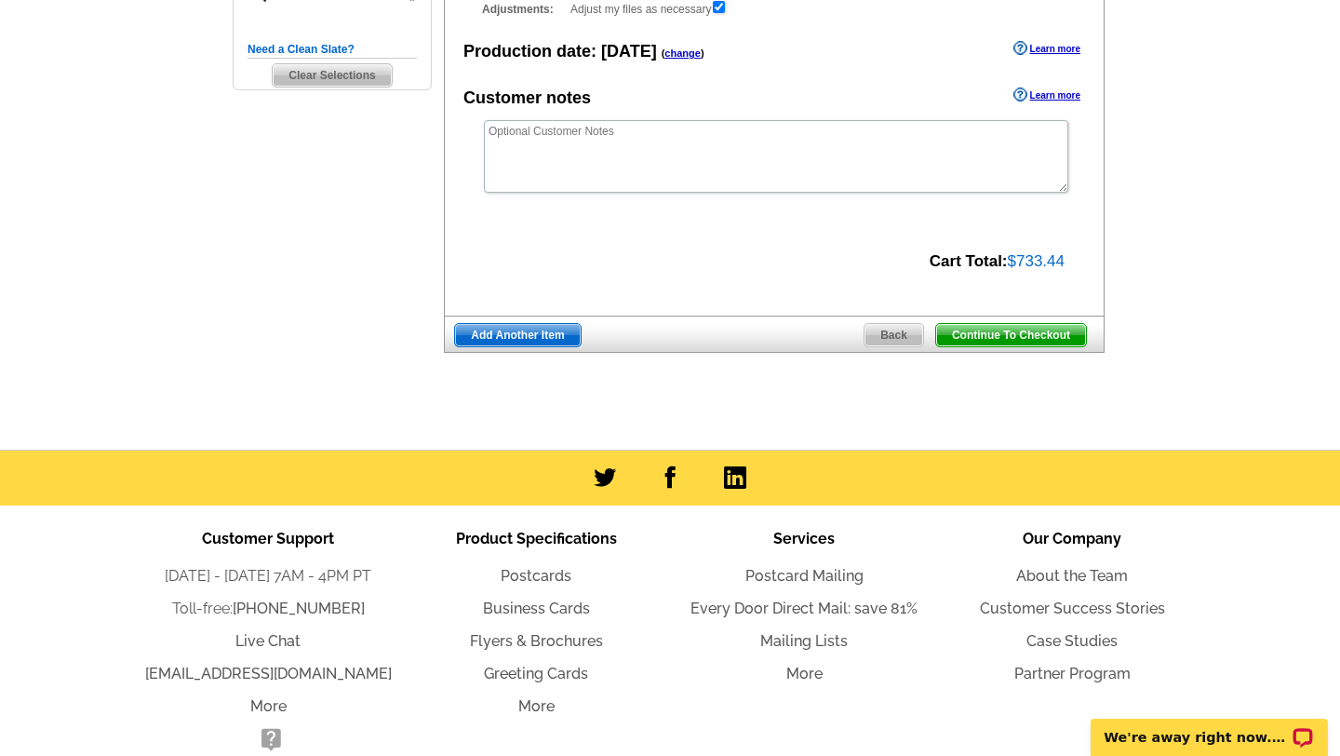
click at [885, 332] on span "Back" at bounding box center [893, 335] width 59 height 22
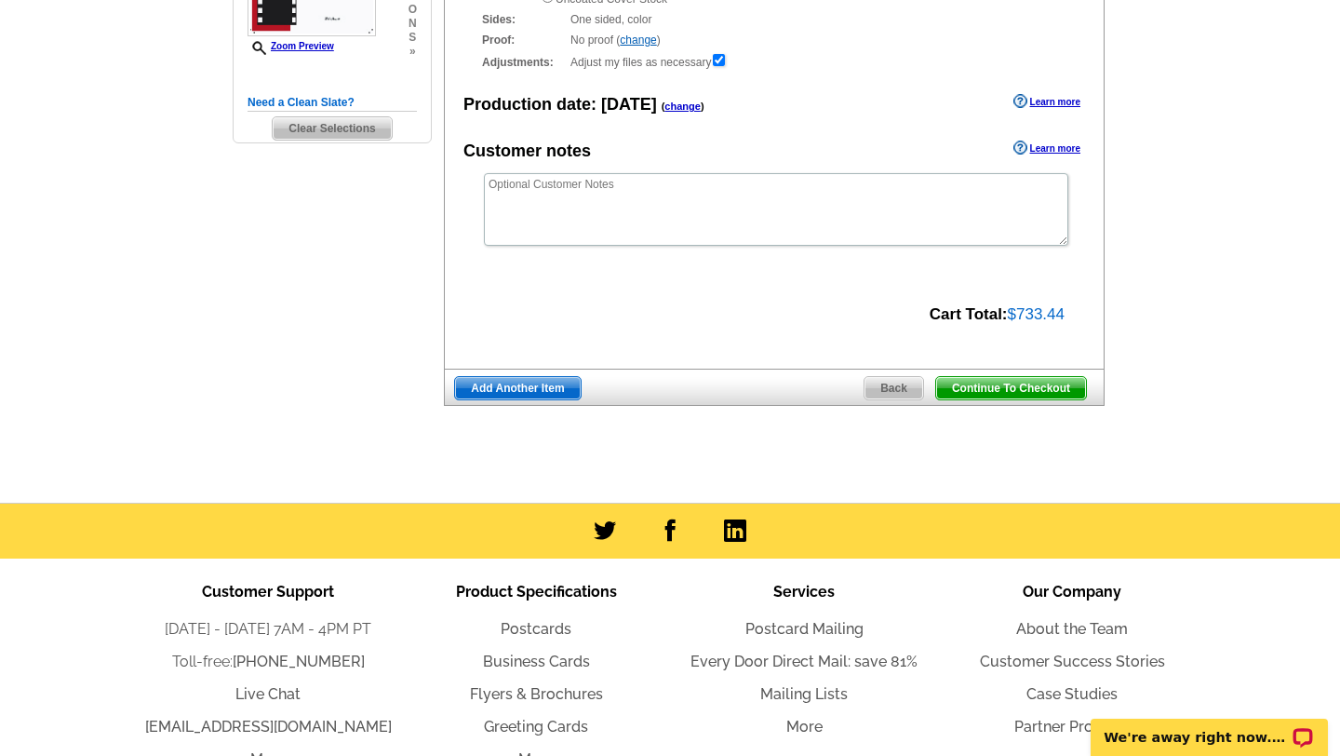
scroll to position [0, 0]
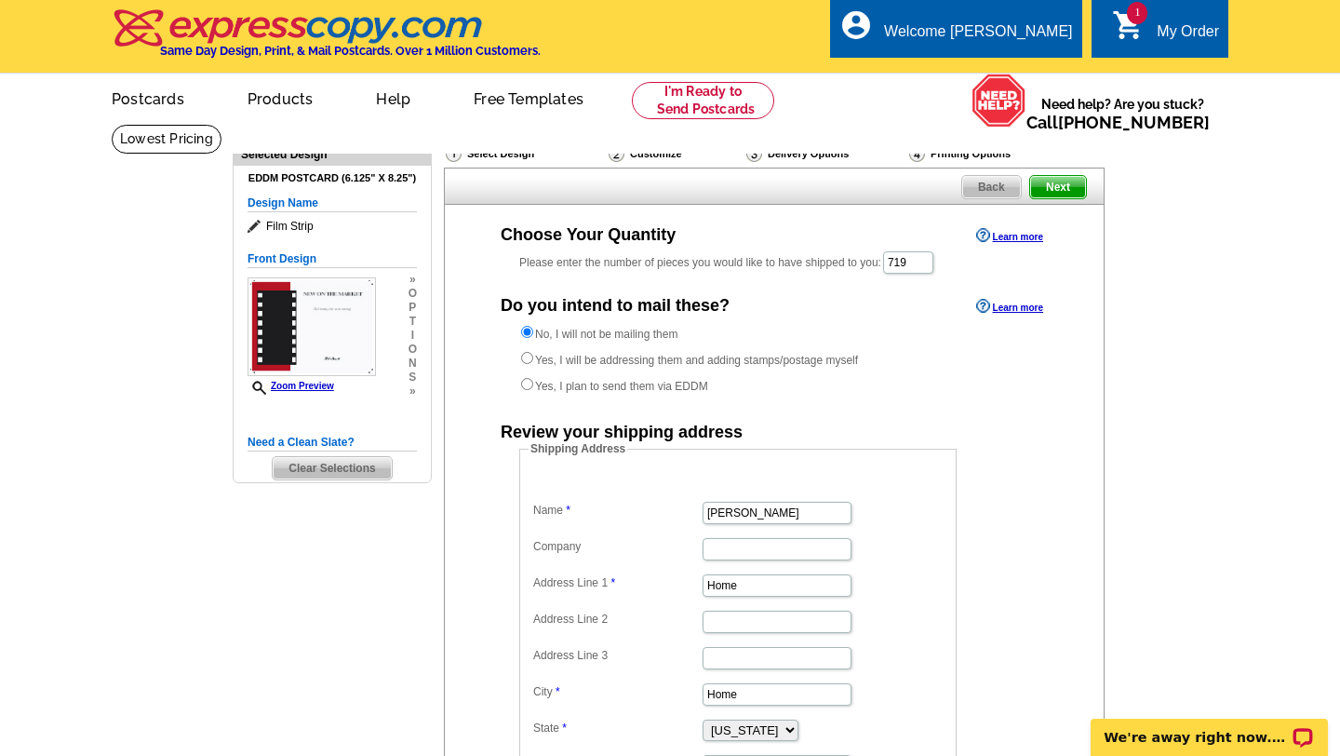
click at [1149, 27] on link "1 shopping_cart My Order" at bounding box center [1165, 31] width 107 height 23
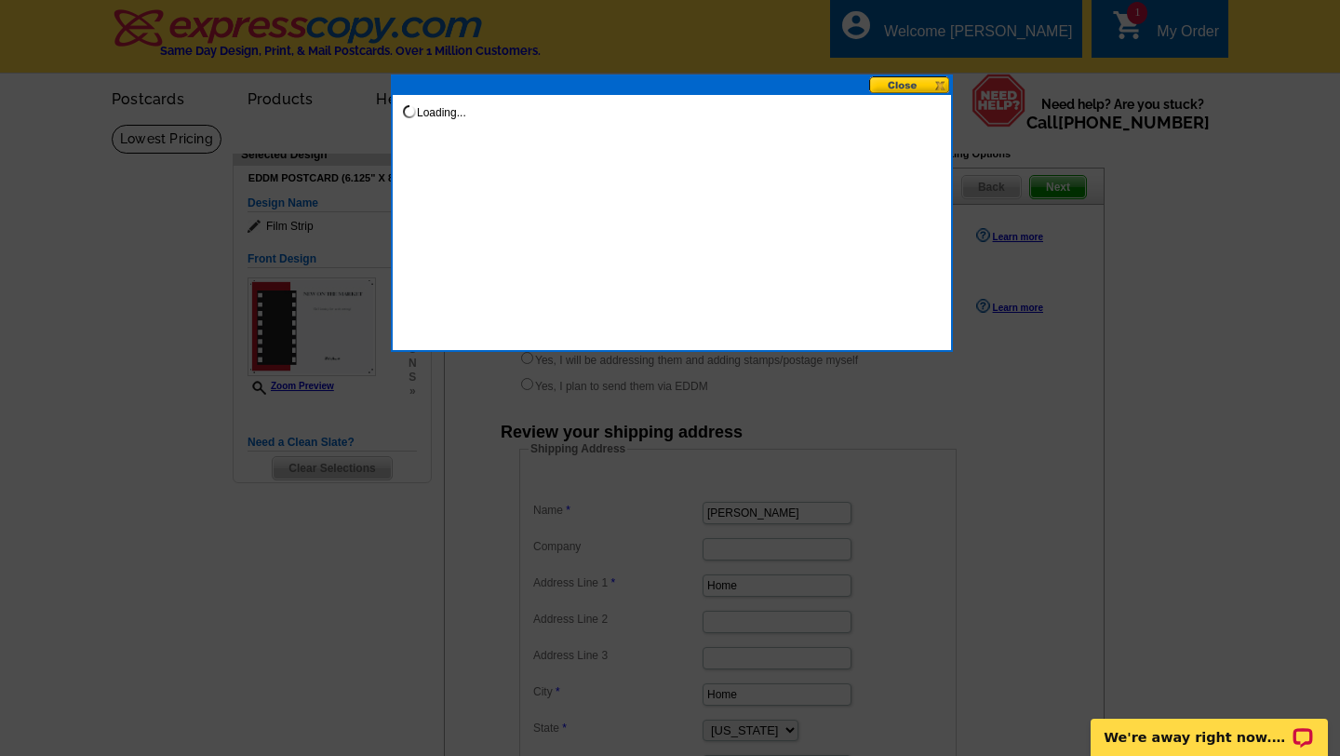
scroll to position [1, 0]
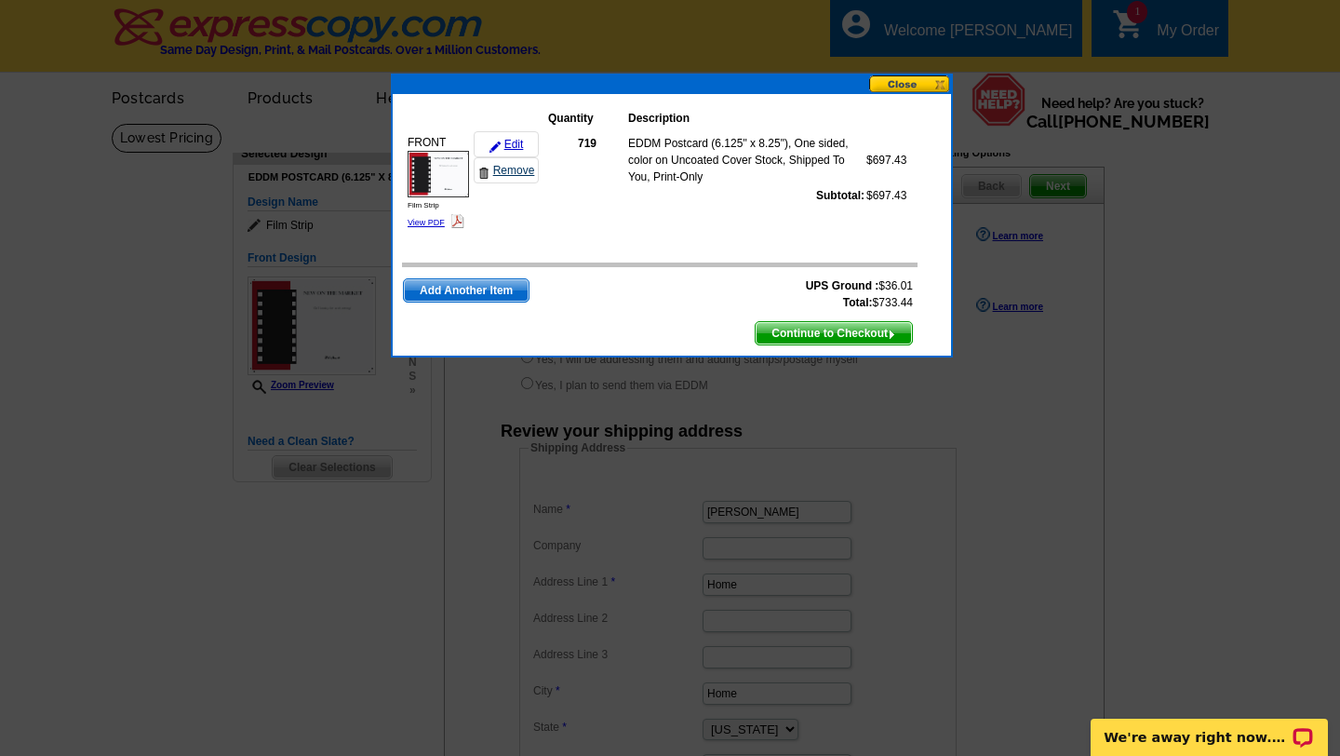
click at [512, 170] on link "Remove" at bounding box center [506, 170] width 65 height 26
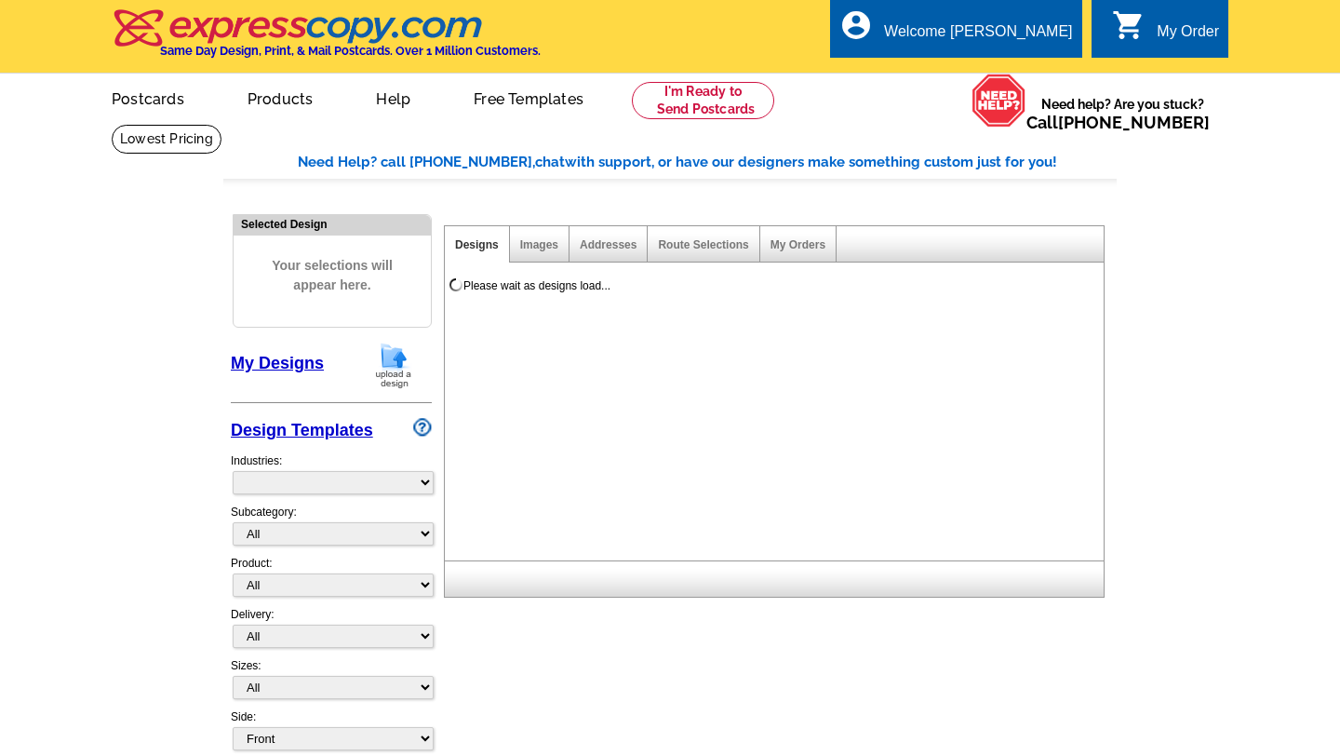
select select "785"
